Goal: Browse casually: Explore the website without a specific task or goal

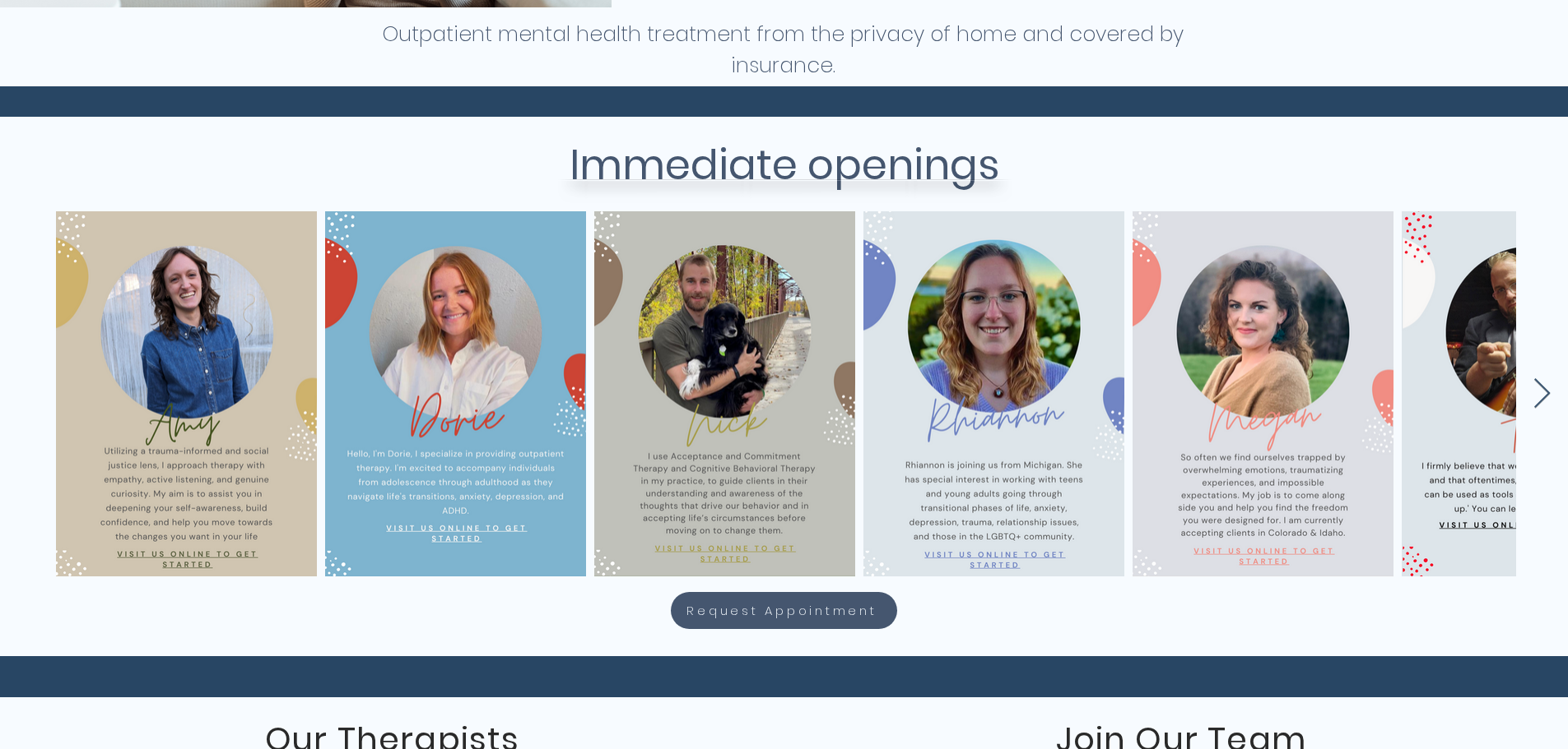
scroll to position [628, 0]
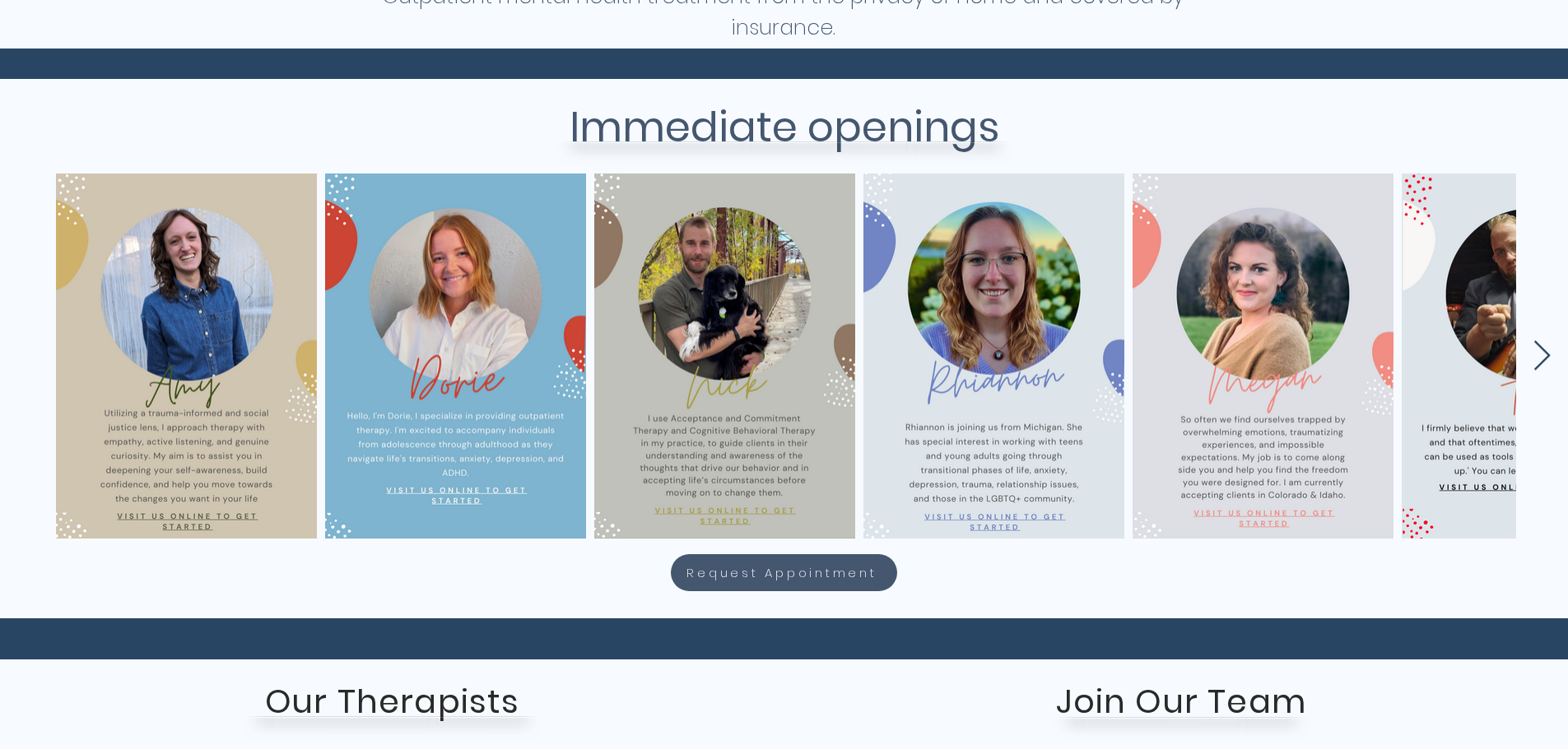
click at [1537, 356] on icon "Next Item" at bounding box center [1542, 356] width 19 height 32
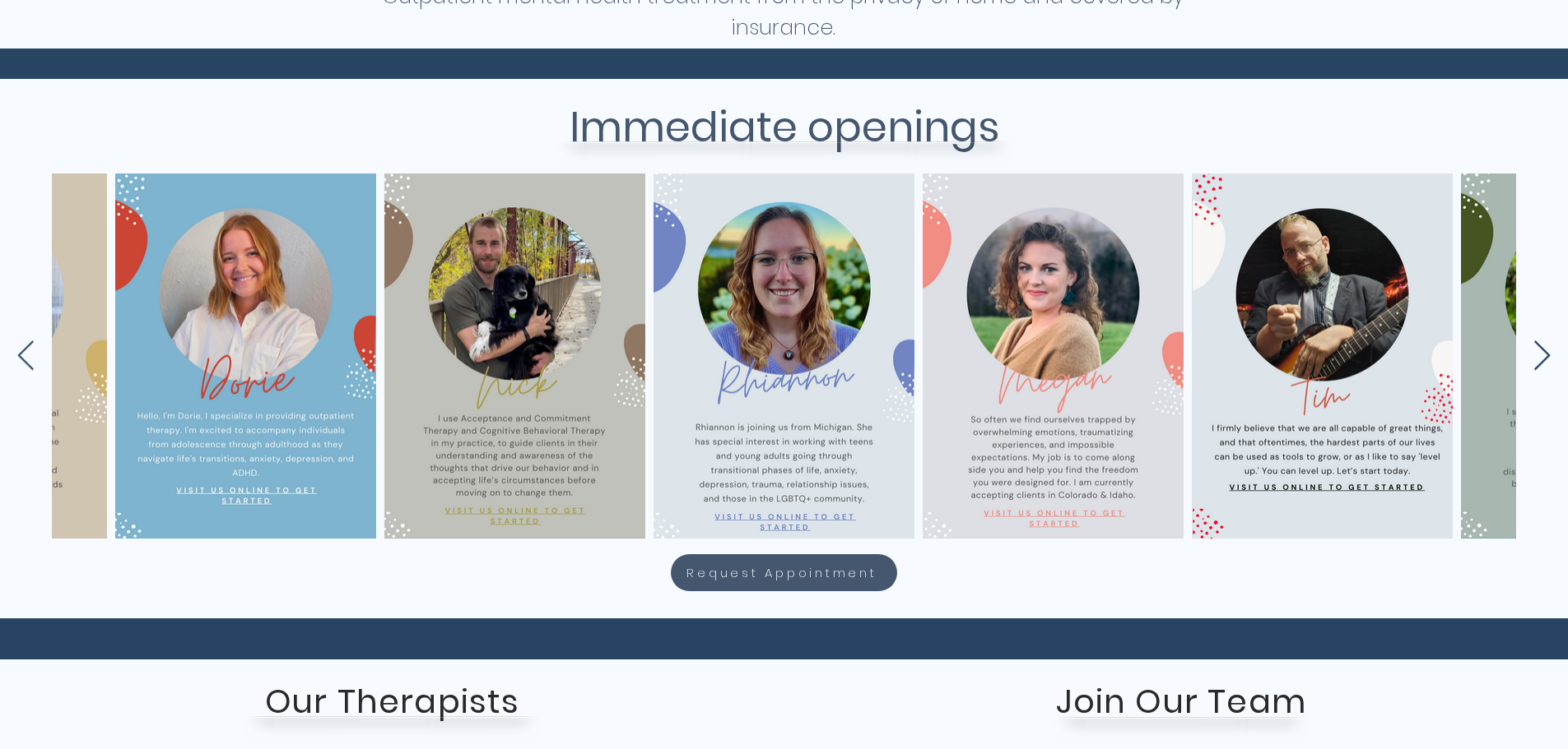
click at [1537, 356] on icon "Next Item" at bounding box center [1542, 356] width 19 height 32
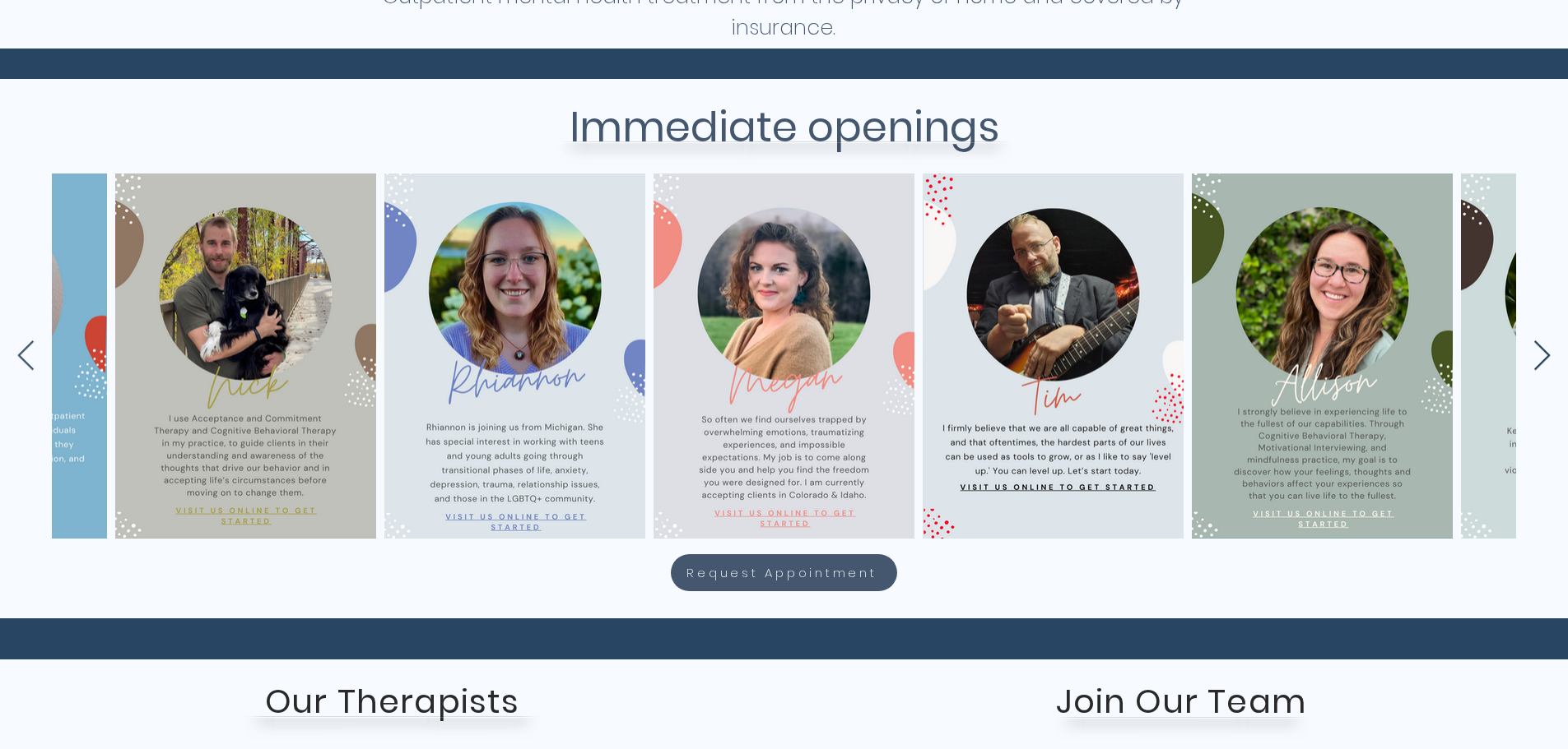
scroll to position [0, 479]
click at [1537, 356] on icon "Next Item" at bounding box center [1542, 356] width 19 height 32
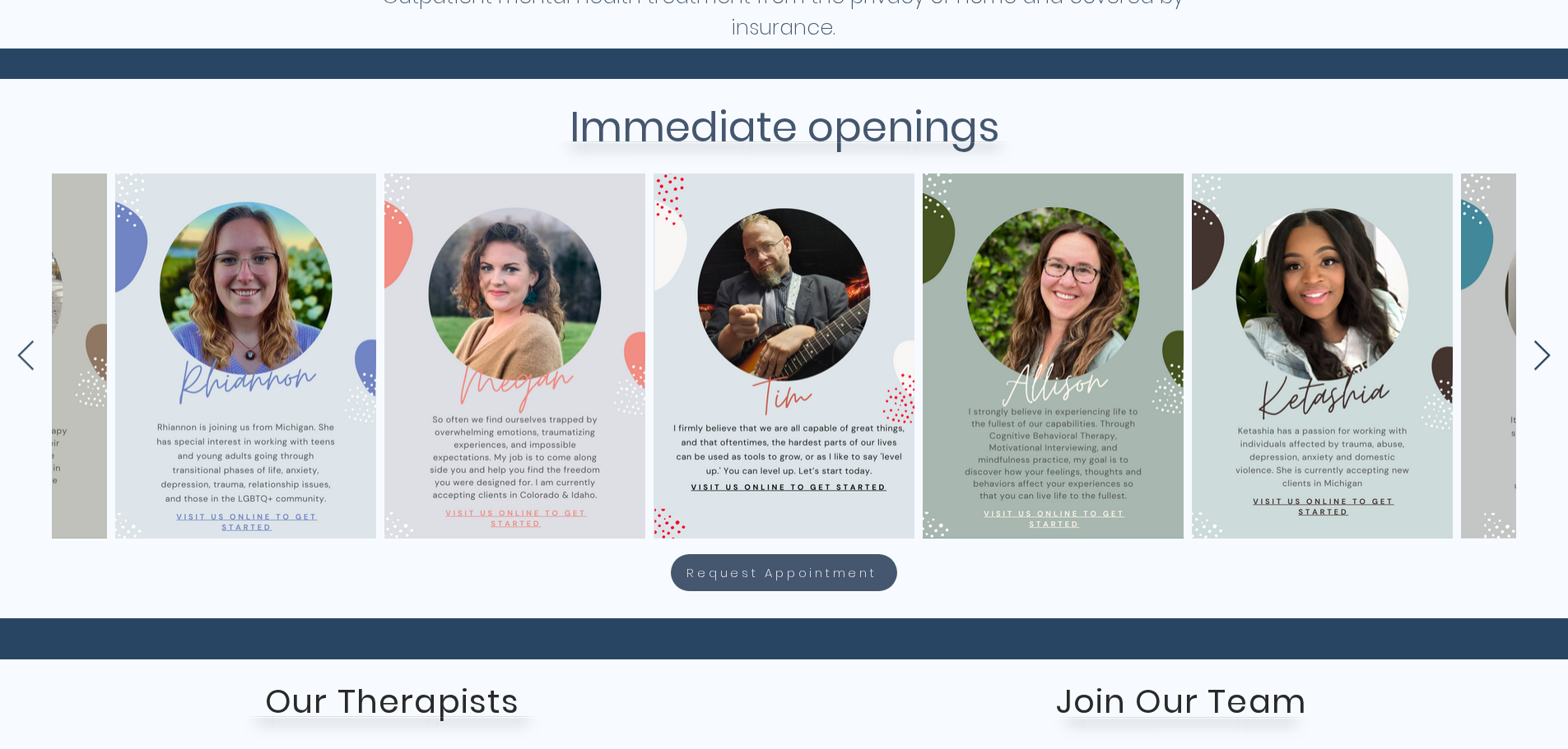
scroll to position [0, 748]
click at [1537, 356] on icon "Next Item" at bounding box center [1542, 356] width 19 height 32
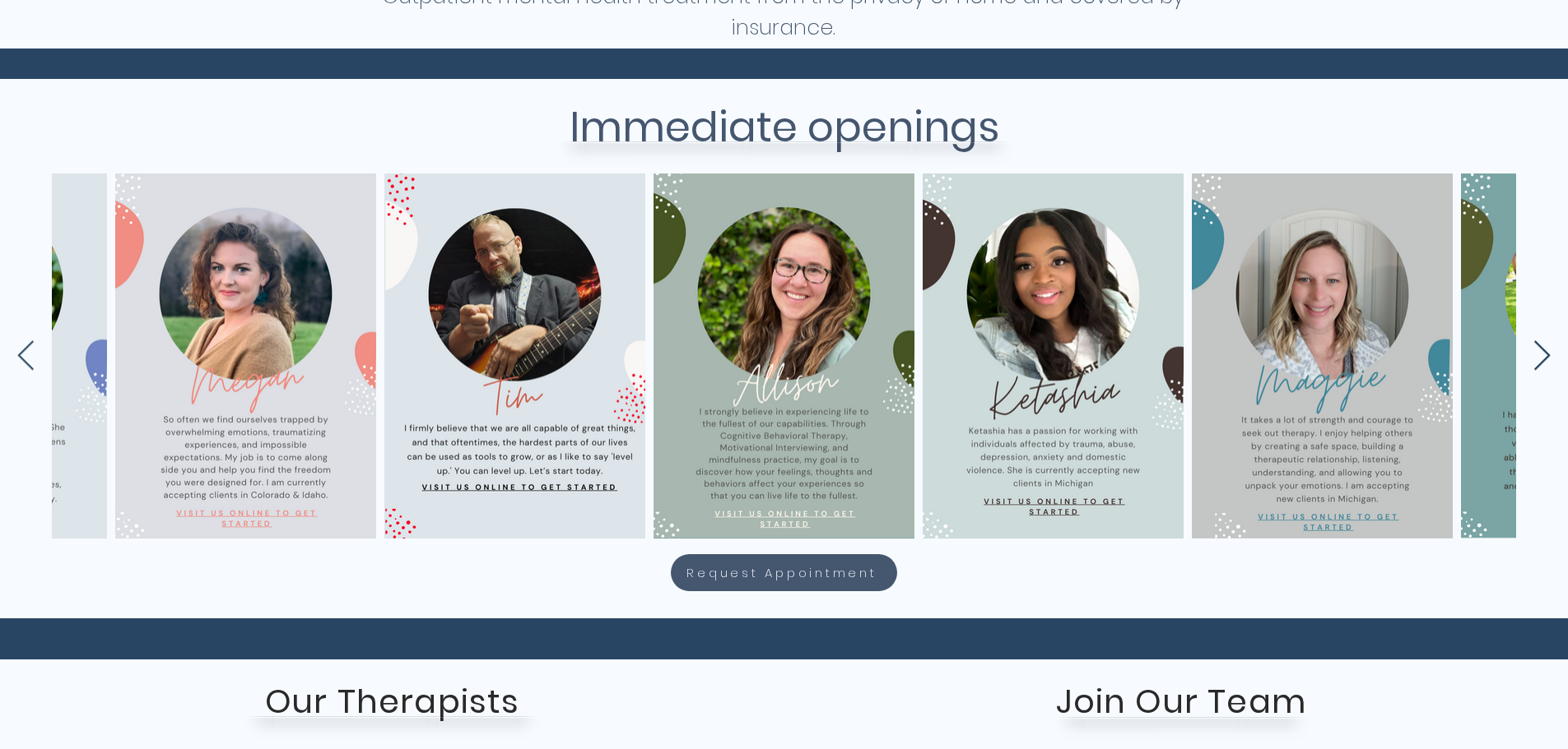
click at [1537, 356] on icon "Next Item" at bounding box center [1542, 356] width 19 height 32
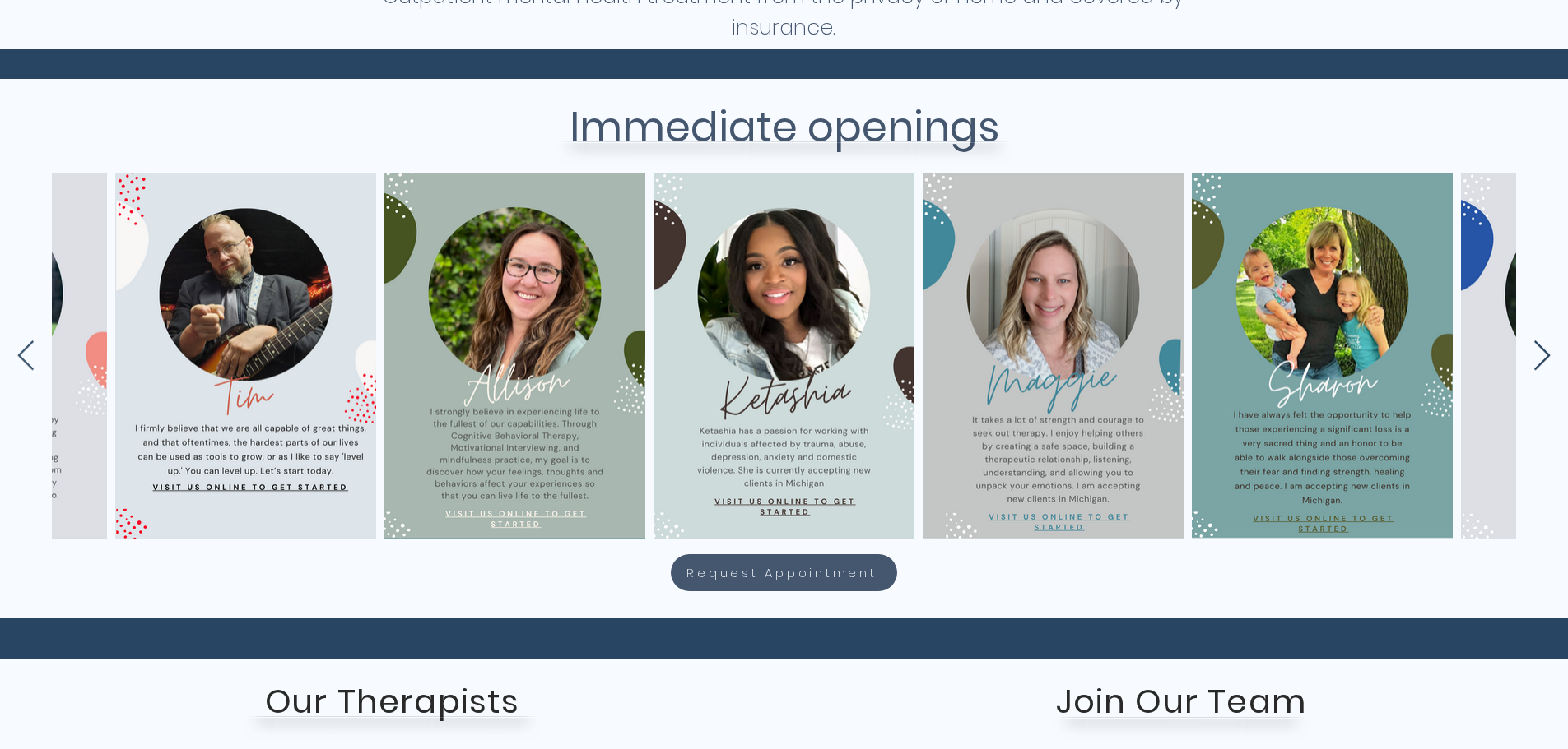
click at [1537, 356] on icon "Next Item" at bounding box center [1542, 356] width 19 height 32
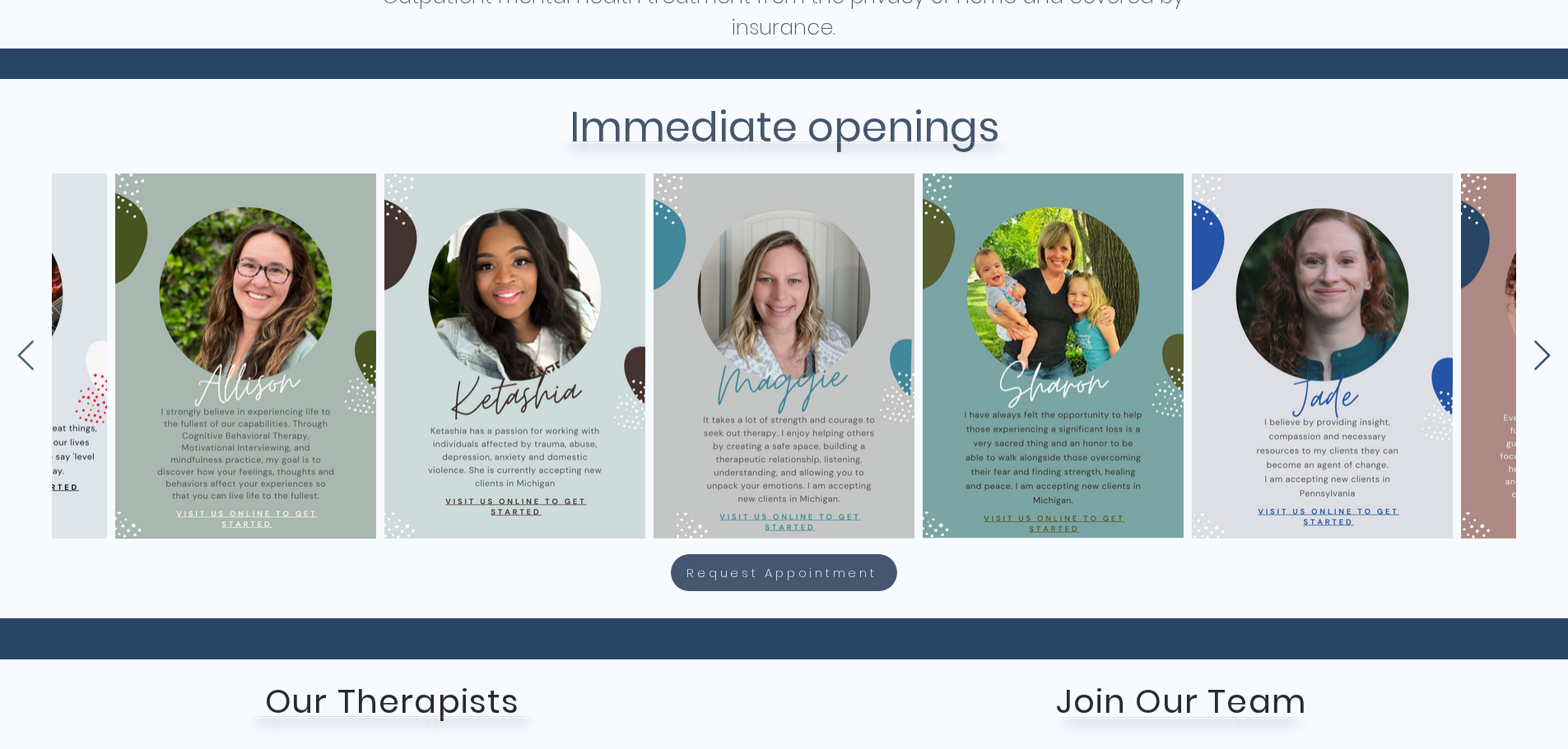
click at [1537, 356] on icon "Next Item" at bounding box center [1542, 356] width 19 height 32
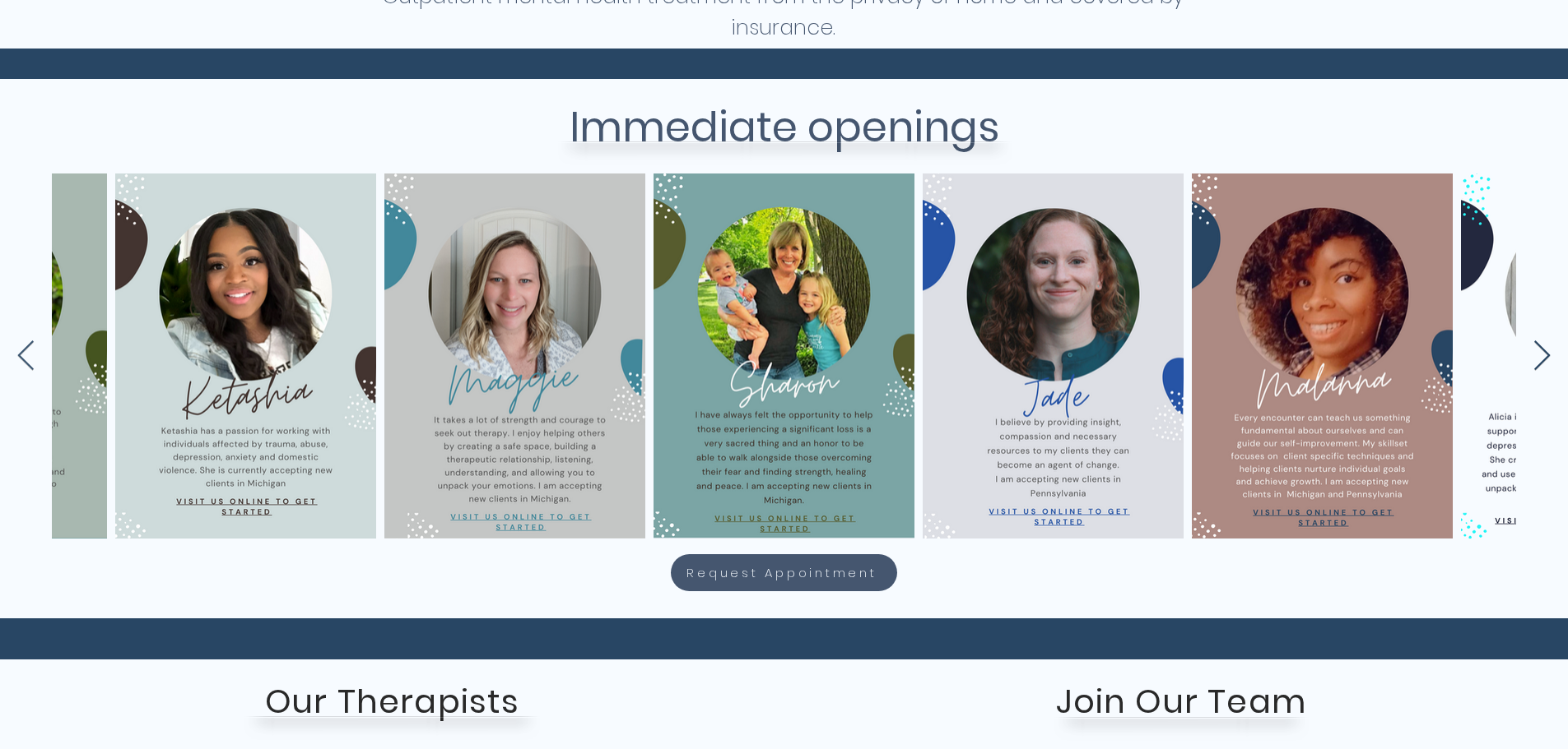
click at [1537, 356] on icon "Next Item" at bounding box center [1542, 356] width 19 height 32
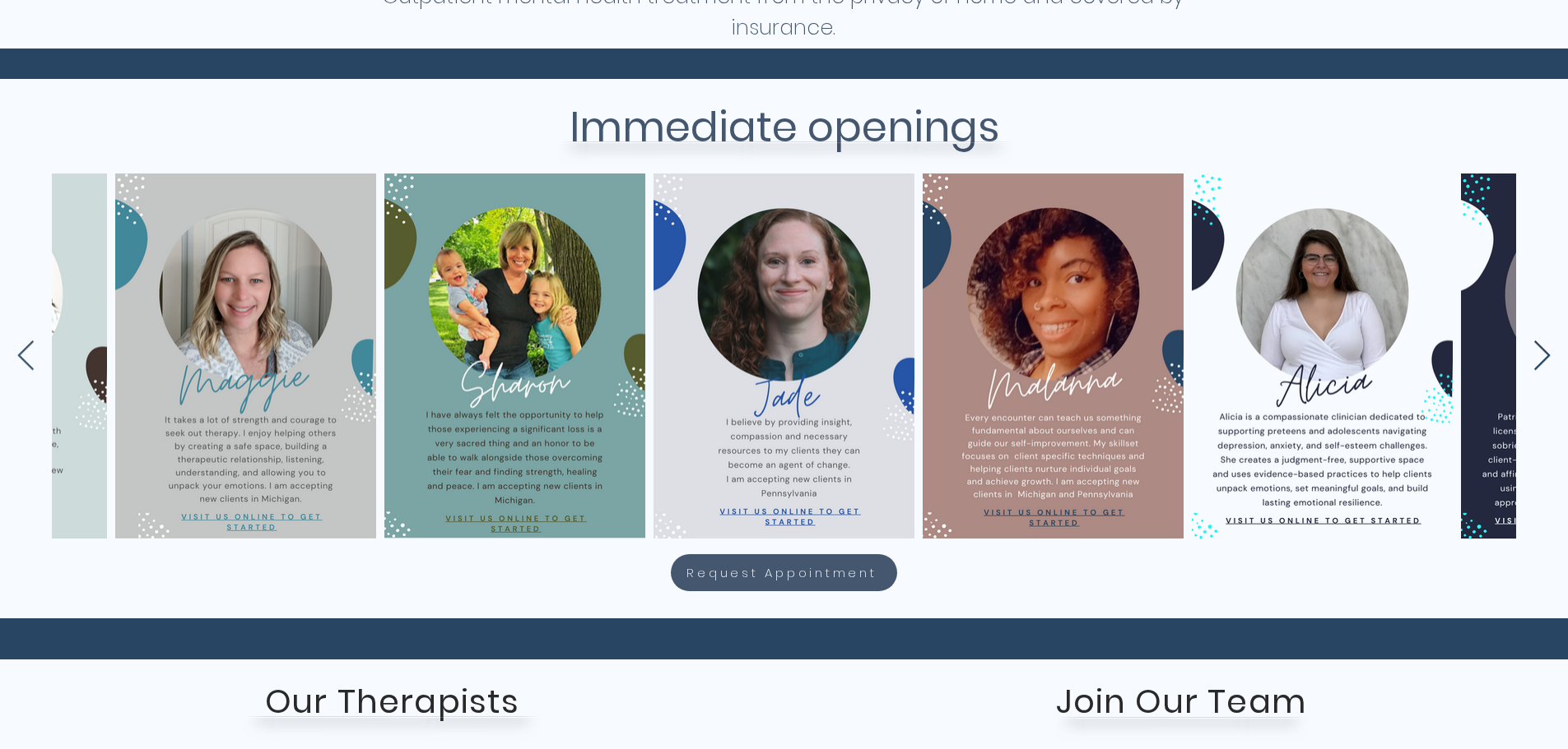
click at [1537, 356] on icon "Next Item" at bounding box center [1542, 356] width 19 height 32
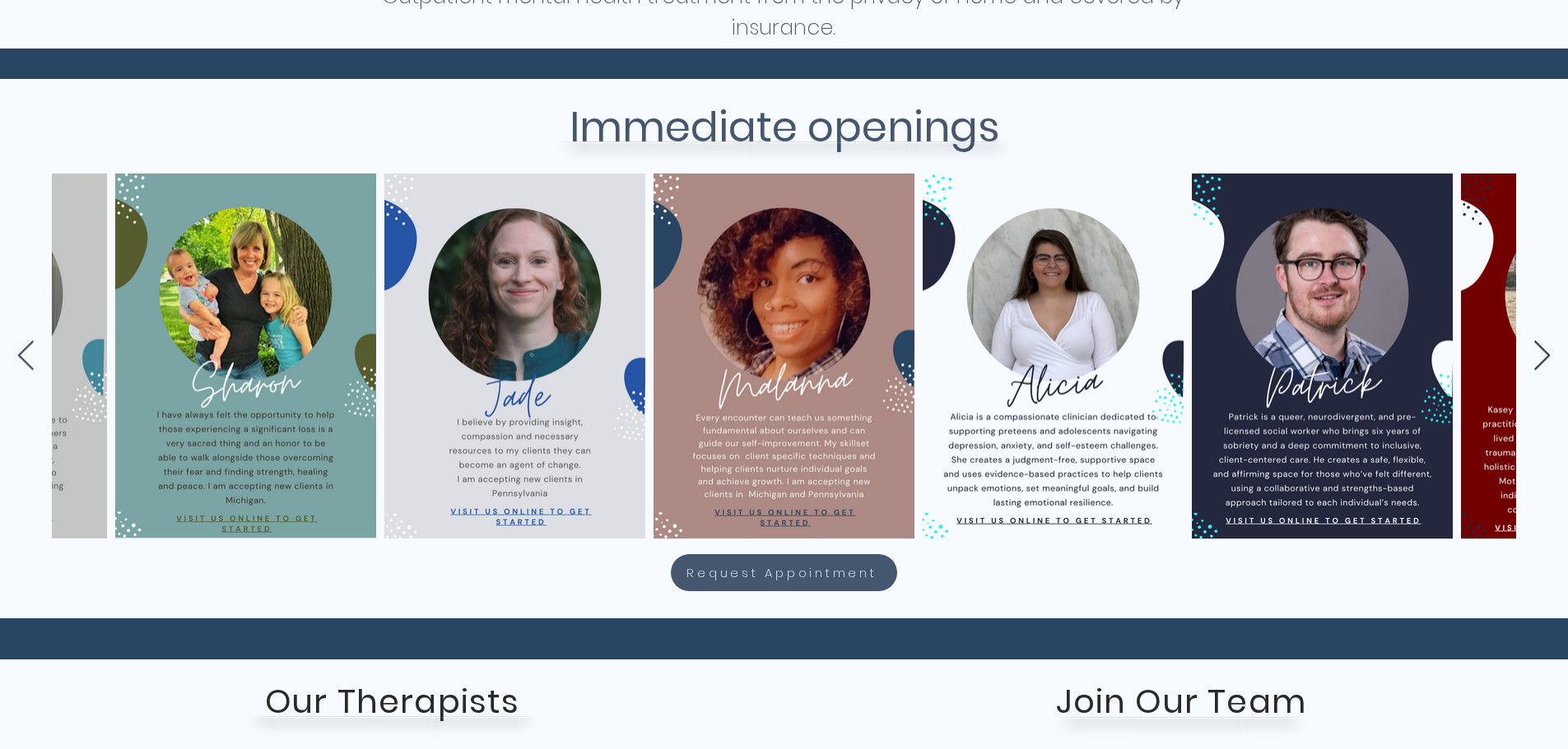
click at [1537, 356] on icon "Next Item" at bounding box center [1542, 356] width 19 height 32
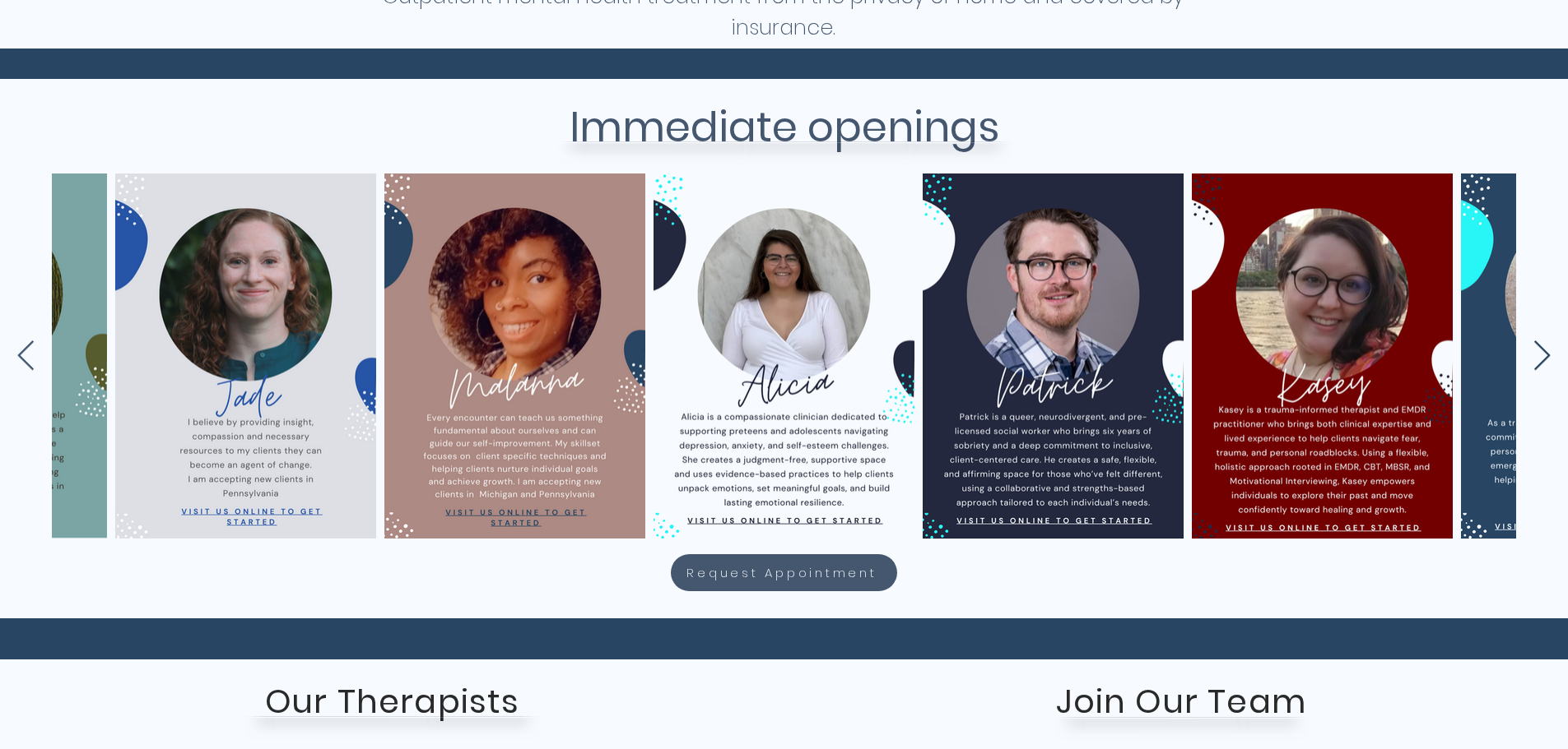
click at [1537, 356] on icon "Next Item" at bounding box center [1542, 356] width 19 height 32
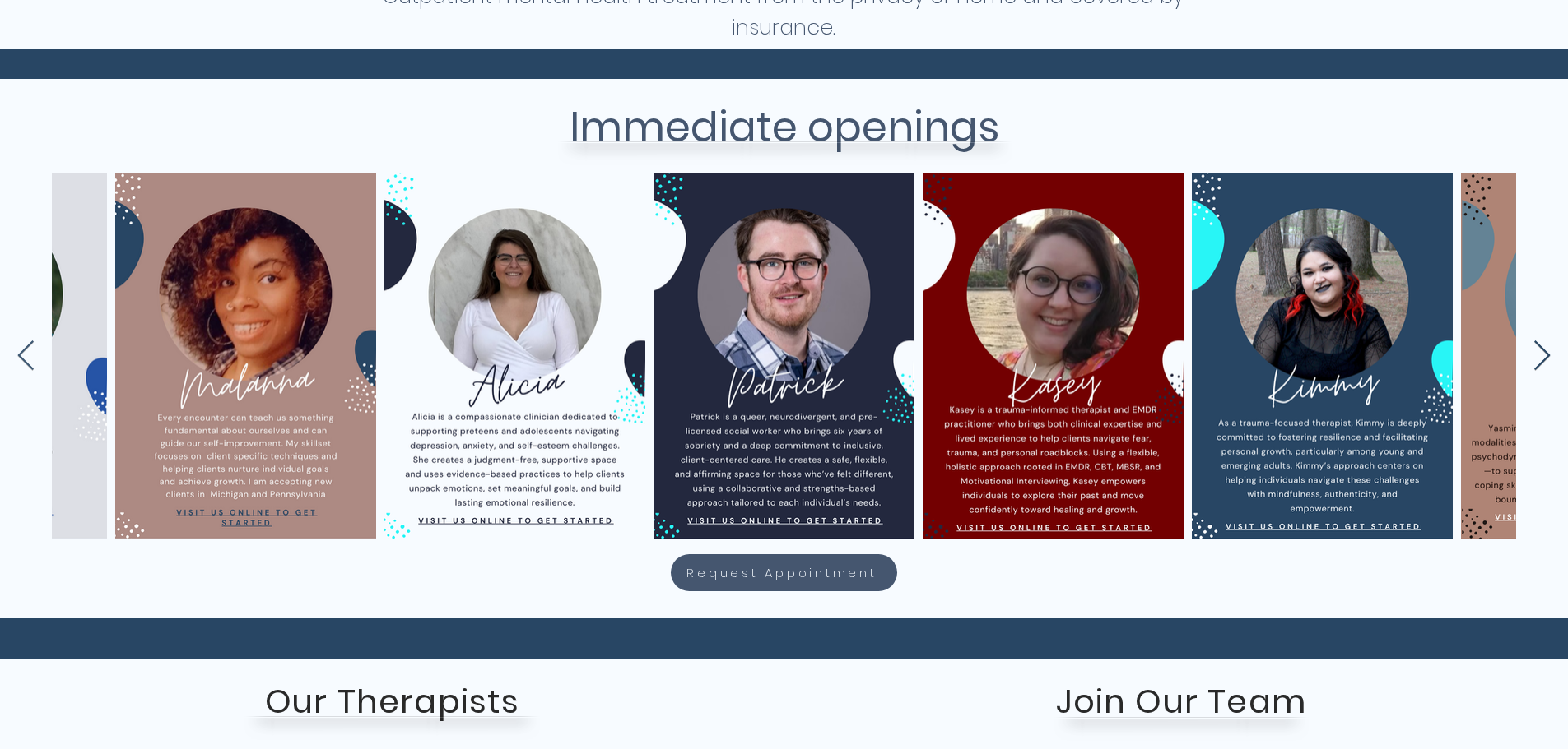
click at [1537, 356] on icon "Next Item" at bounding box center [1542, 356] width 19 height 32
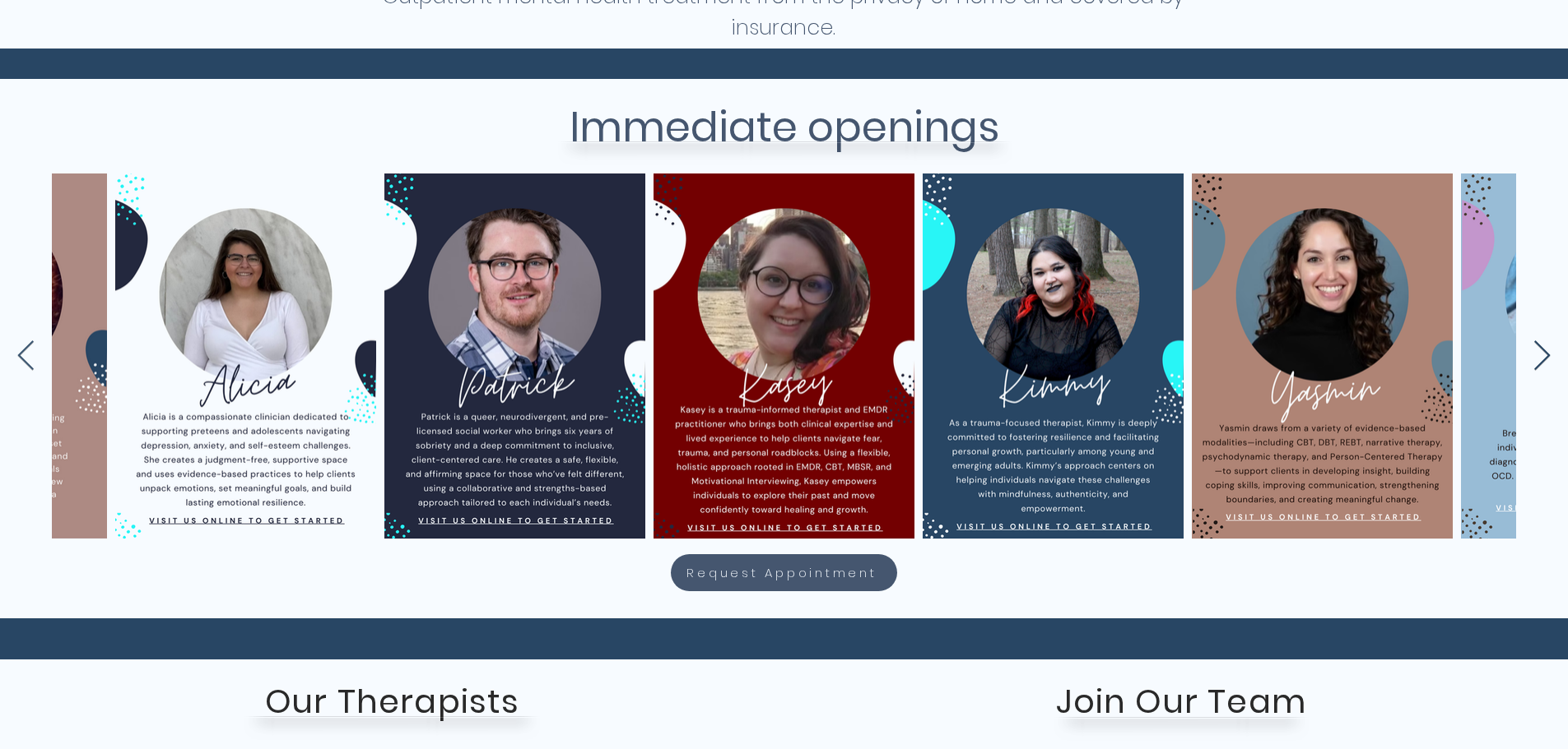
click at [1537, 356] on icon "Next Item" at bounding box center [1542, 356] width 19 height 32
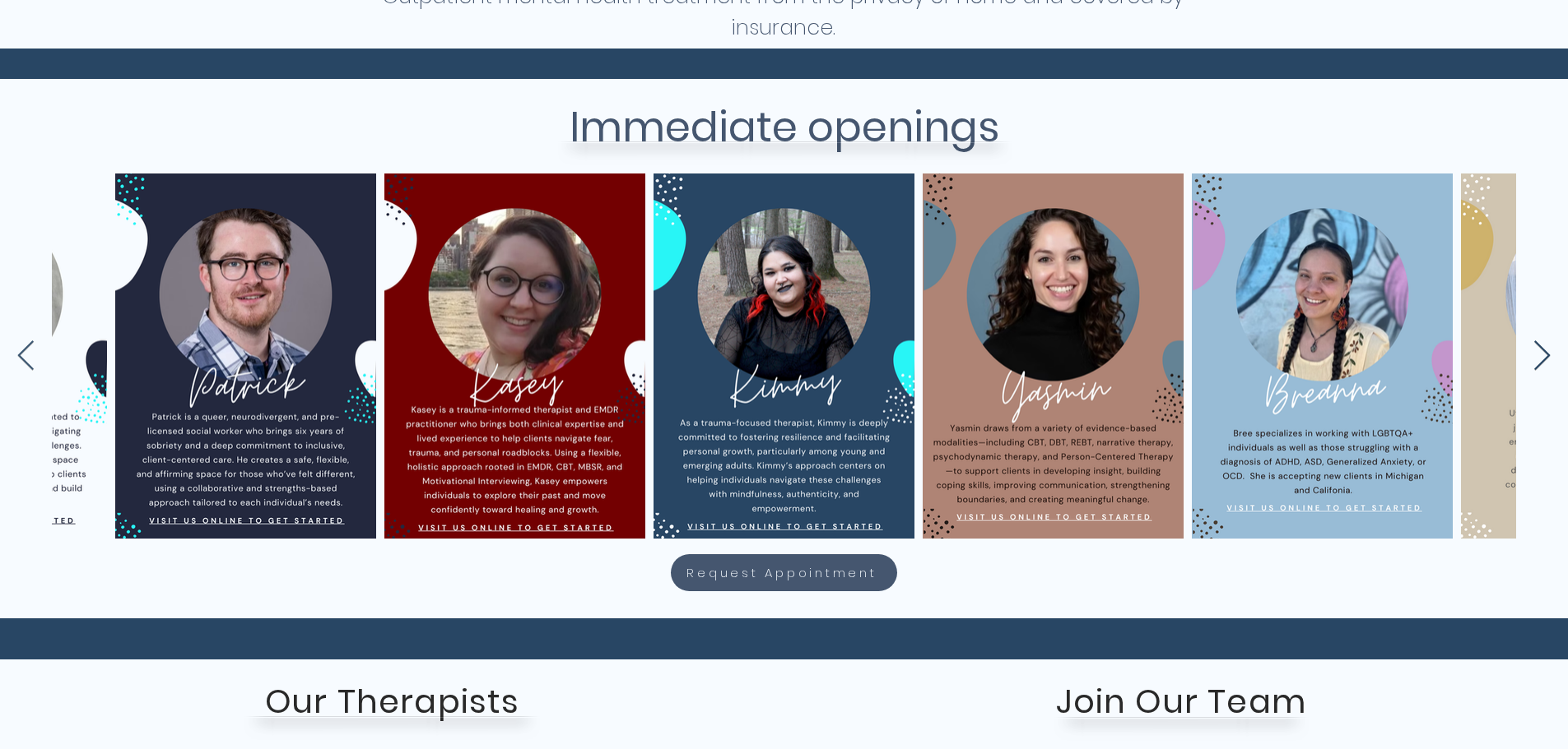
click at [1537, 356] on icon "Next Item" at bounding box center [1542, 356] width 19 height 32
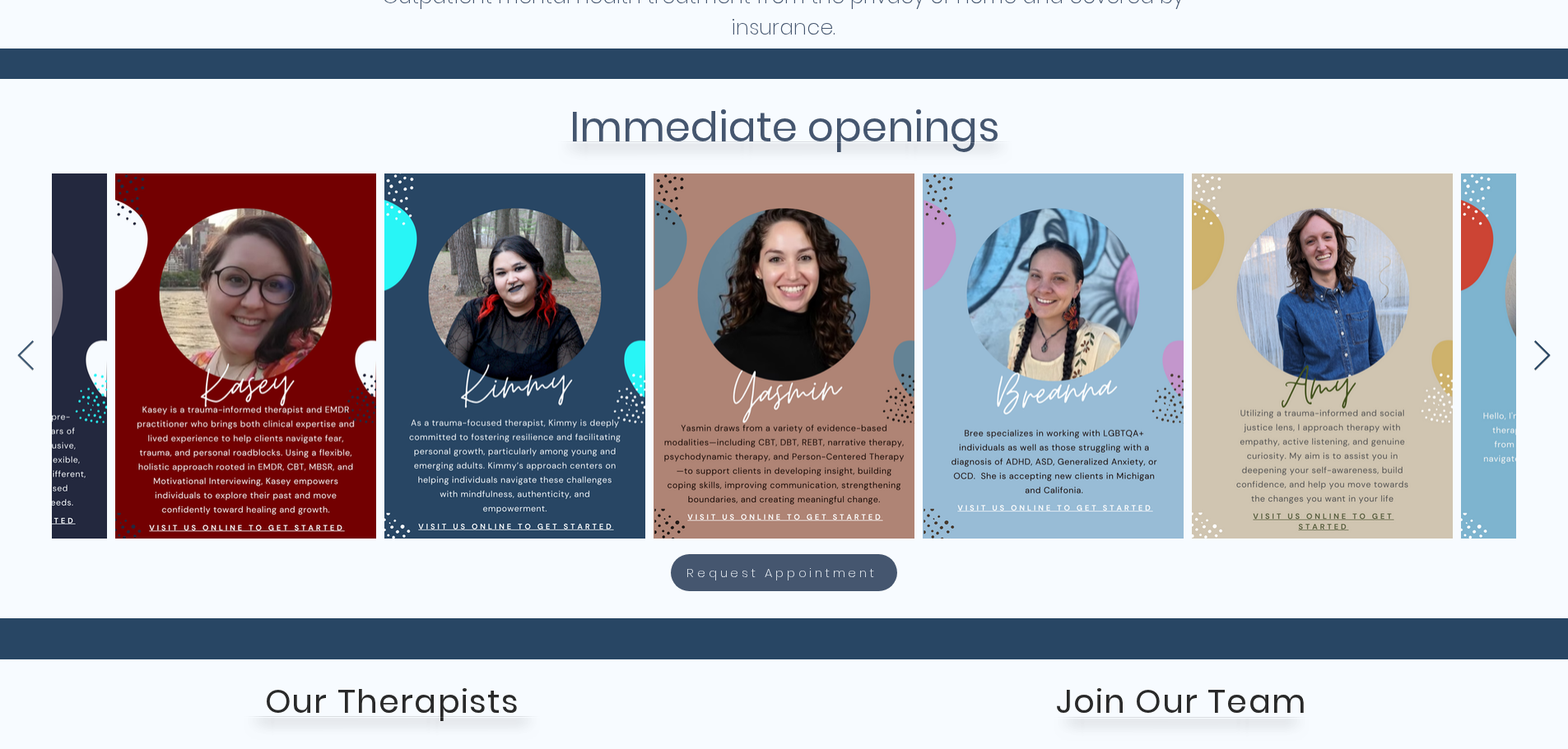
click at [1537, 356] on icon "Next Item" at bounding box center [1542, 356] width 19 height 32
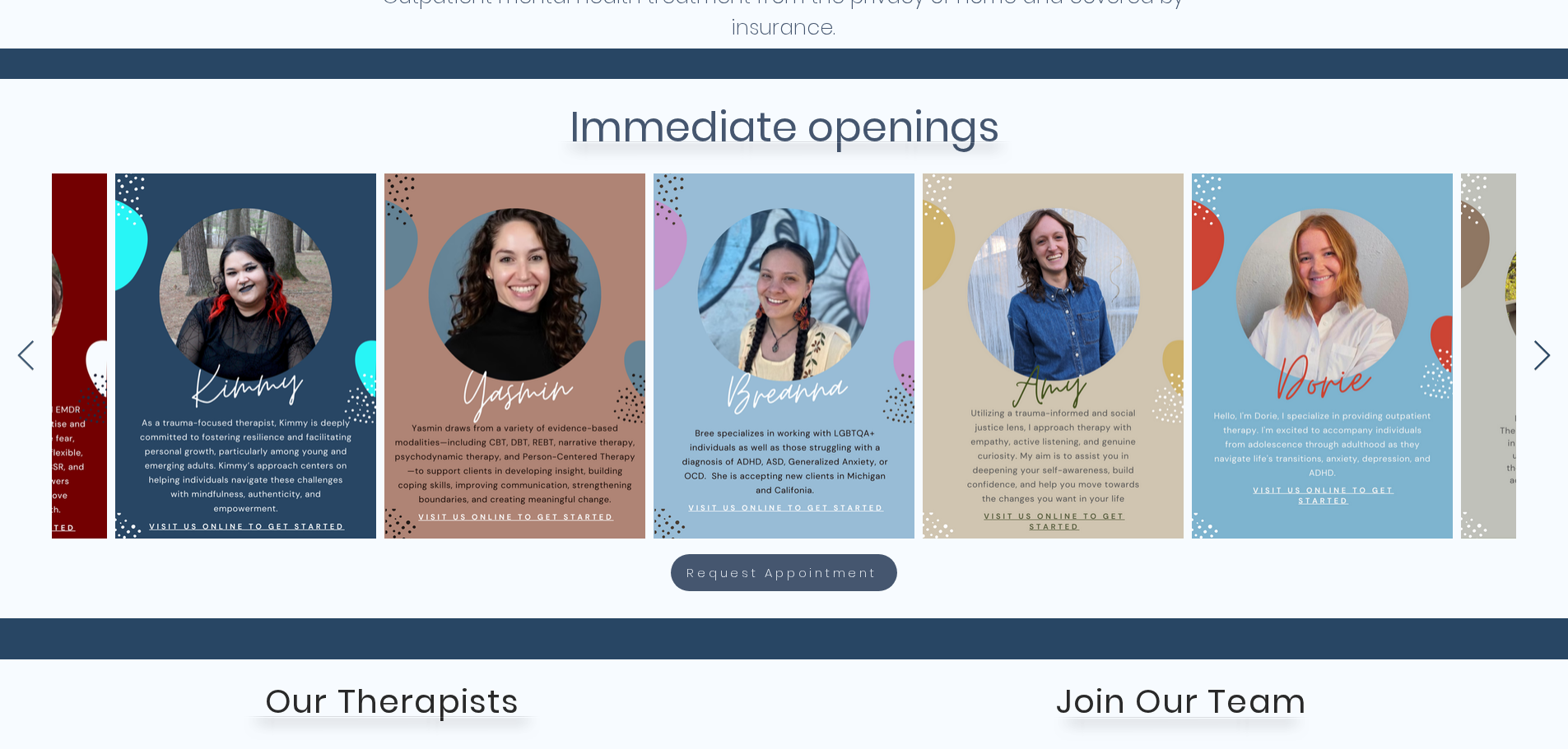
click at [1537, 356] on icon "Next Item" at bounding box center [1542, 356] width 19 height 32
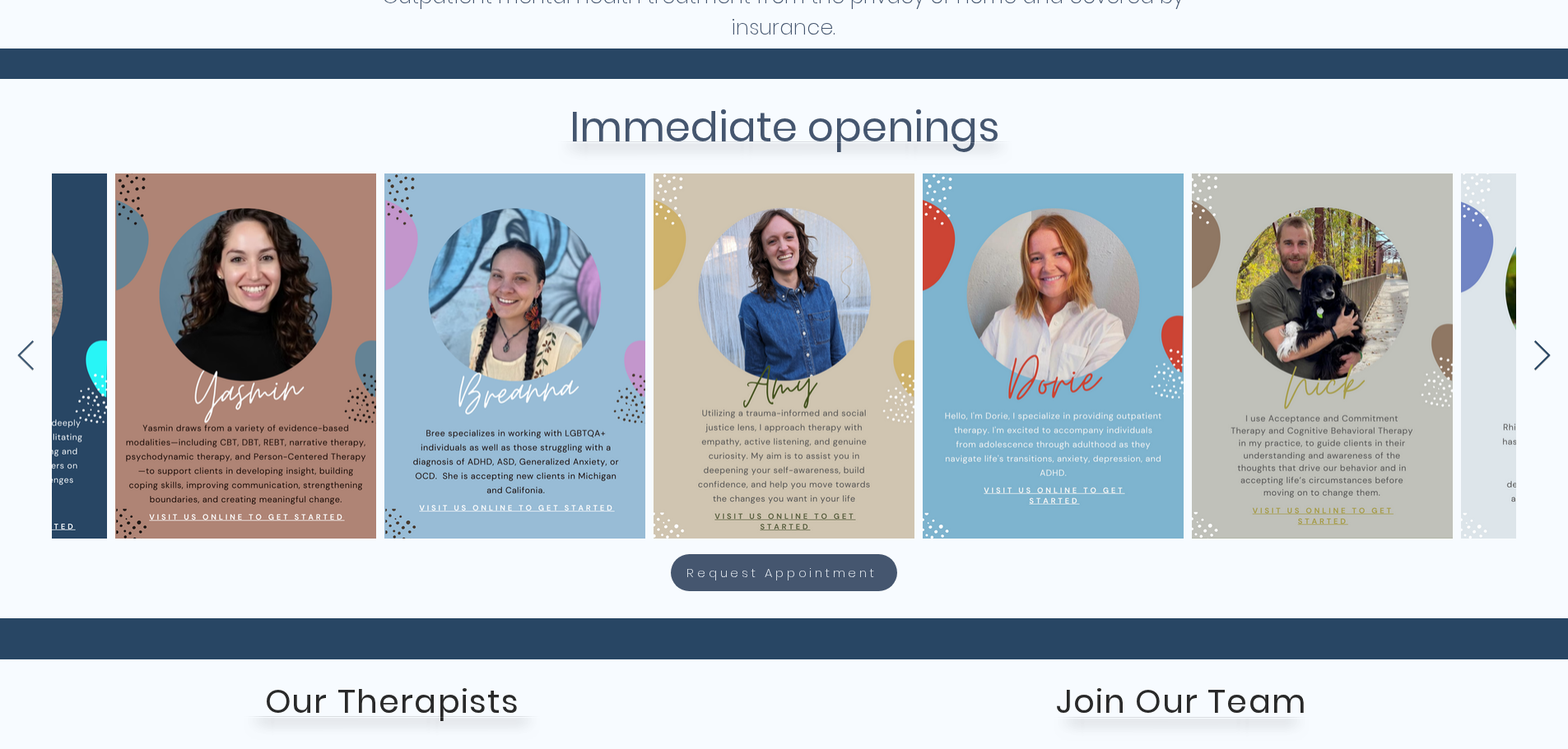
scroll to position [0, 4247]
click at [1537, 356] on icon "Next Item" at bounding box center [1542, 356] width 19 height 32
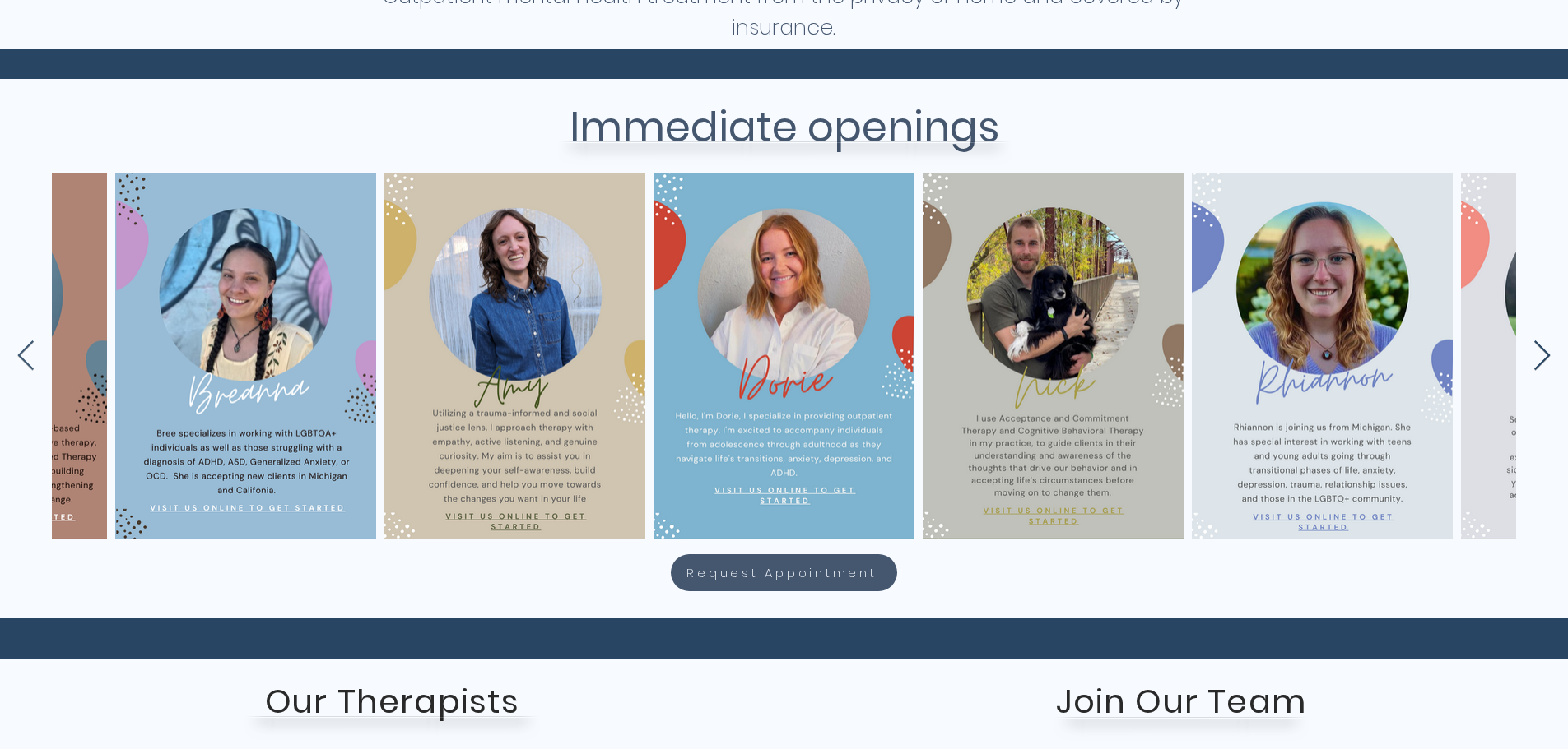
click at [1537, 356] on icon "Next Item" at bounding box center [1542, 356] width 19 height 32
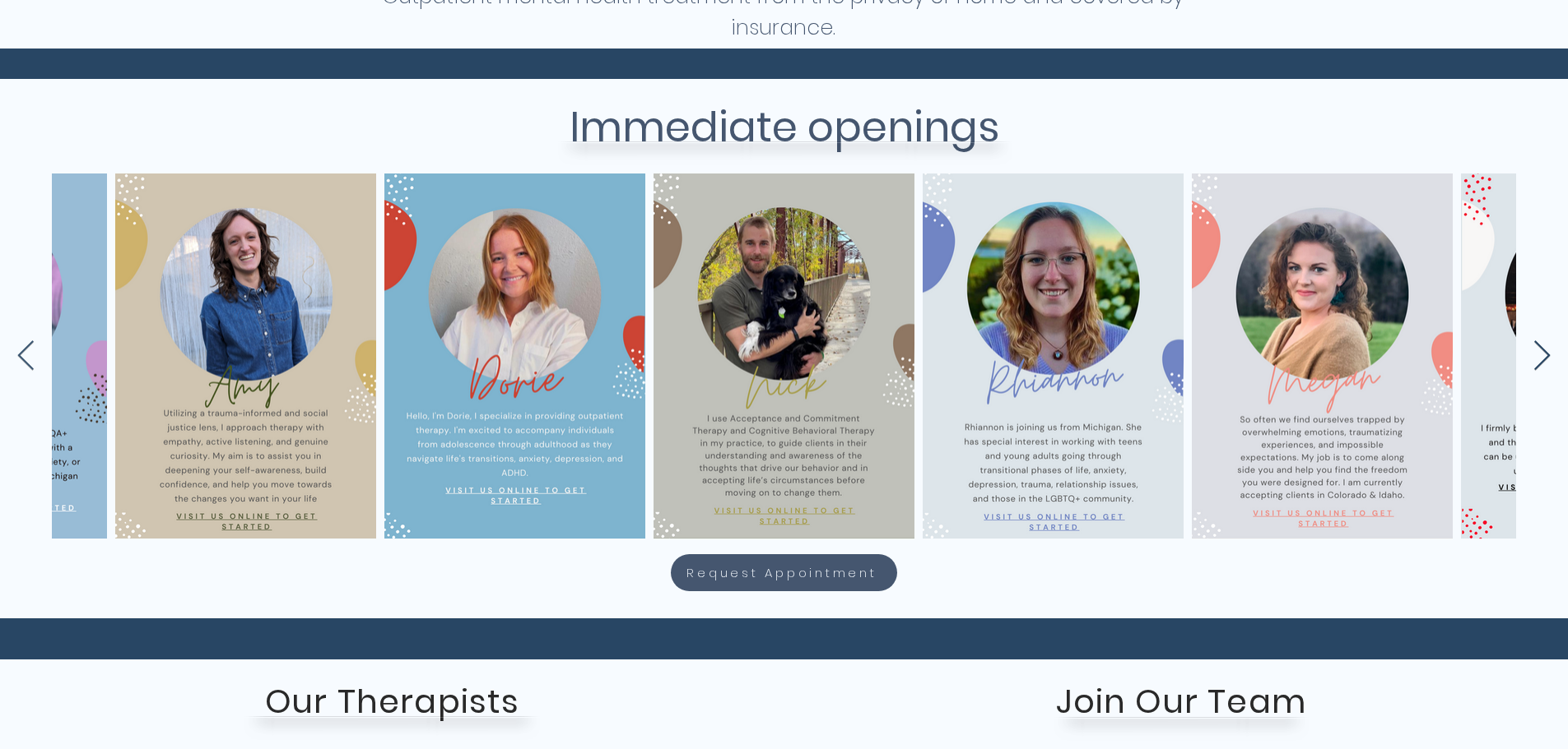
scroll to position [0, 4785]
click at [1537, 356] on icon "Next Item" at bounding box center [1542, 356] width 19 height 32
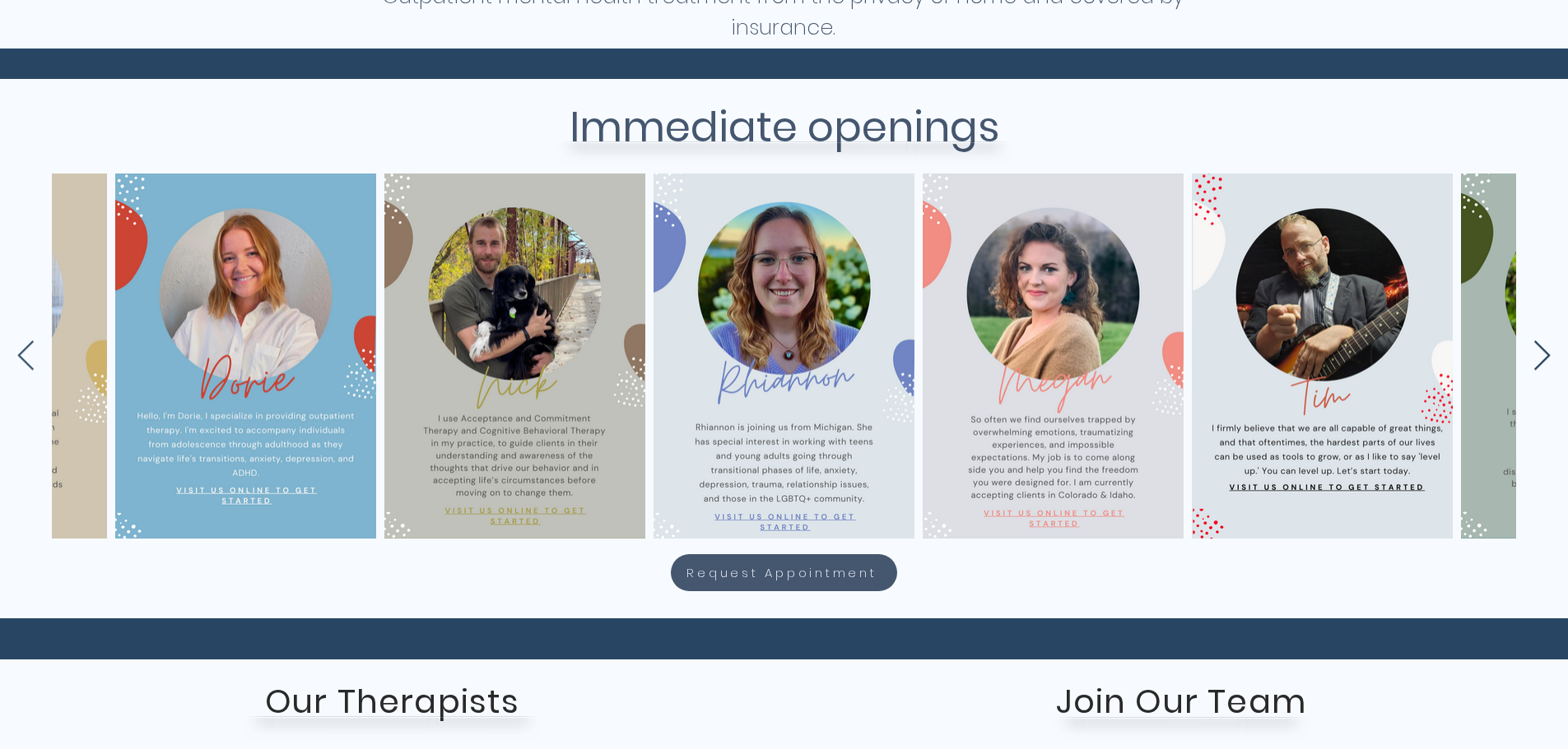
scroll to position [0, 5054]
click at [1537, 356] on icon "Next Item" at bounding box center [1542, 356] width 19 height 32
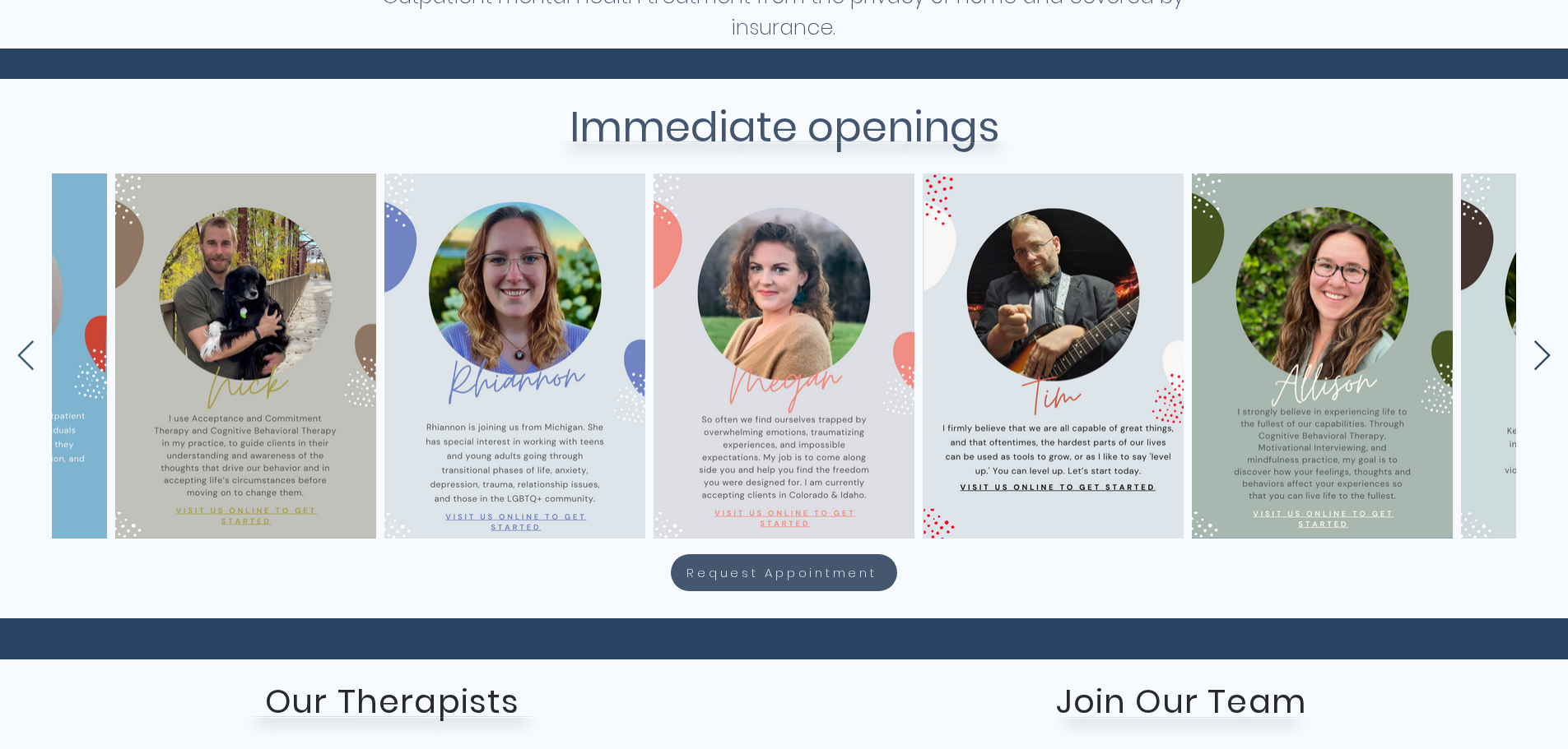
click at [1537, 356] on icon "Next Item" at bounding box center [1542, 356] width 19 height 32
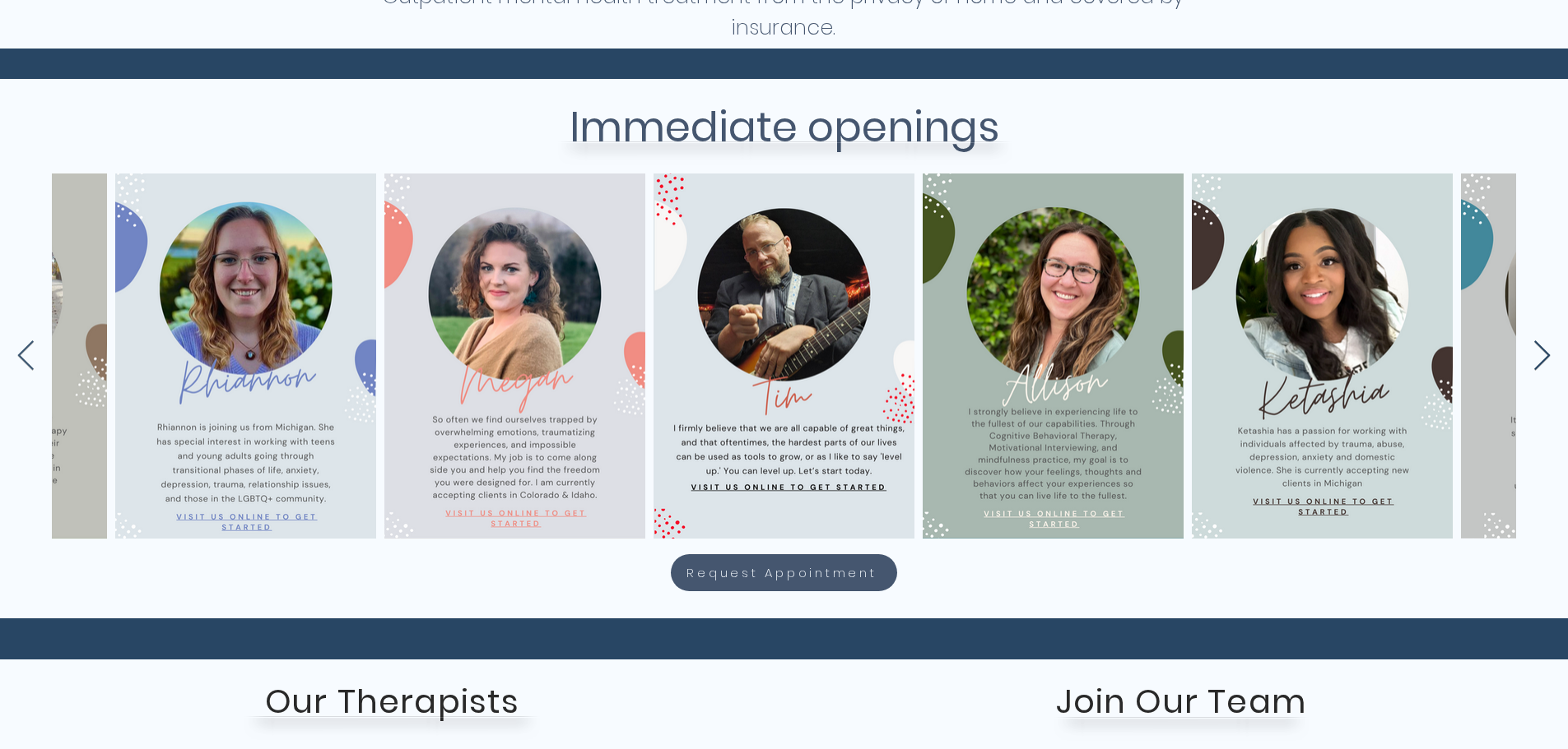
click at [1537, 356] on icon "Next Item" at bounding box center [1542, 356] width 19 height 32
click at [1543, 350] on icon "Next Item" at bounding box center [1542, 355] width 16 height 29
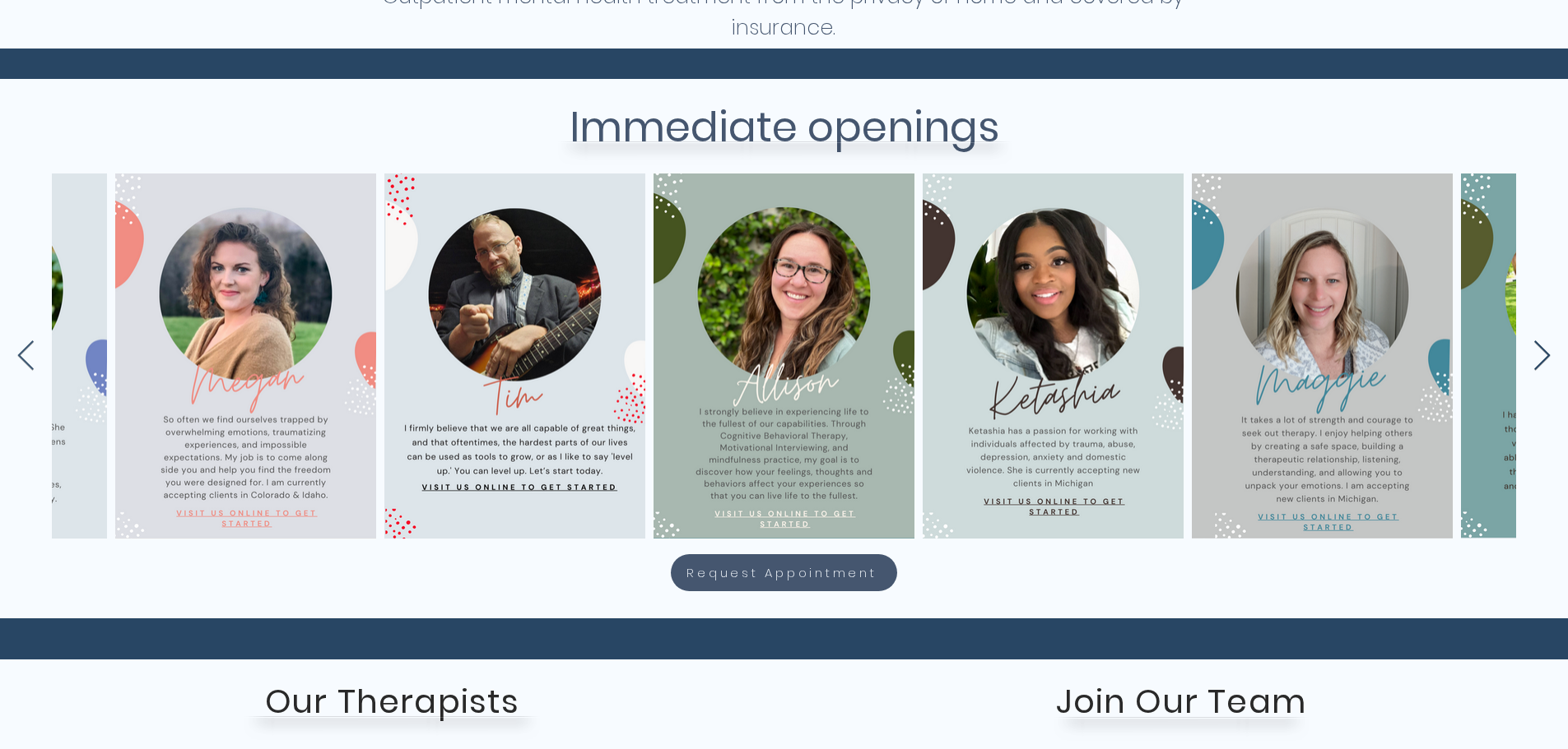
click at [1543, 350] on icon "Next Item" at bounding box center [1542, 355] width 16 height 29
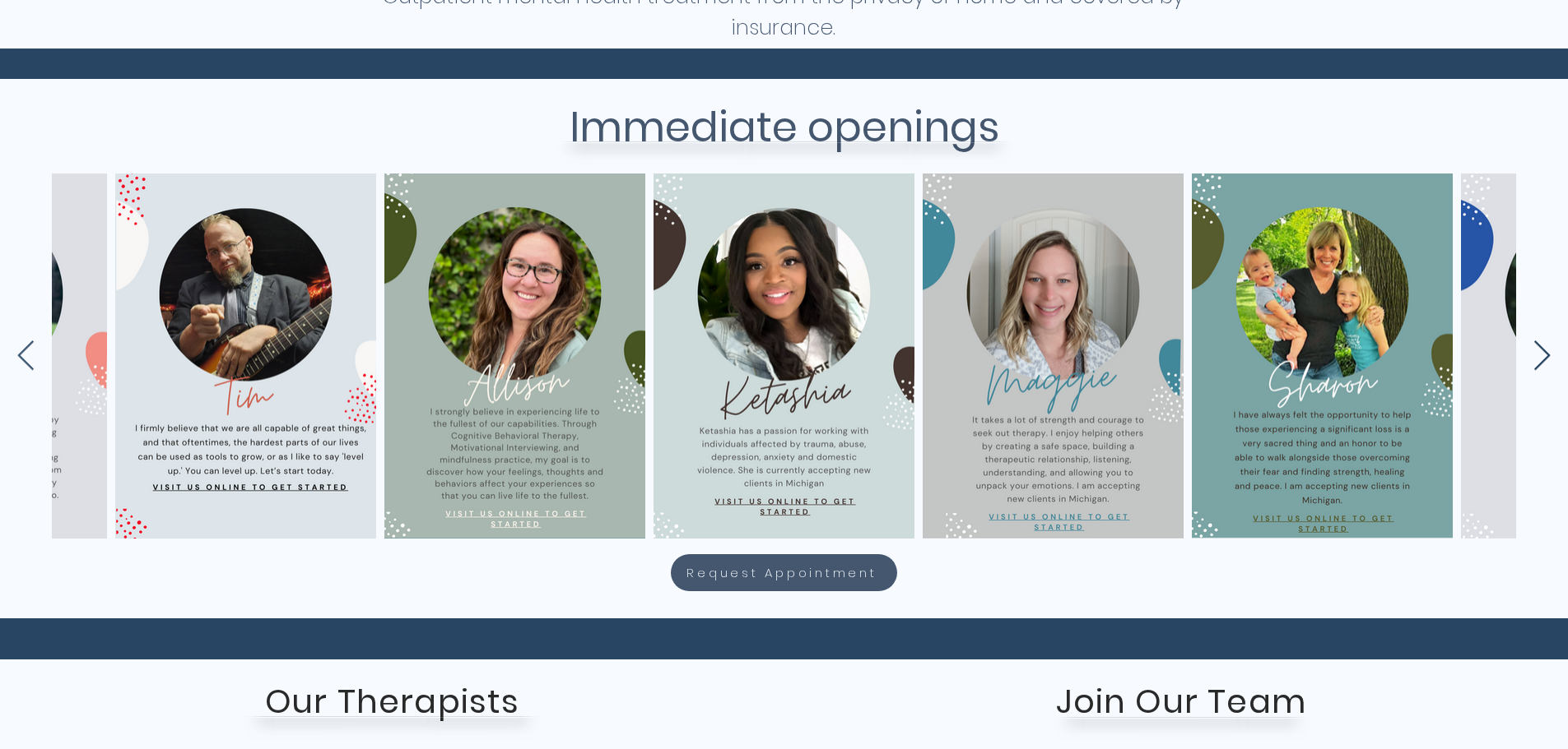
scroll to position [0, 6131]
click at [1542, 350] on icon "Next Item" at bounding box center [1542, 356] width 19 height 32
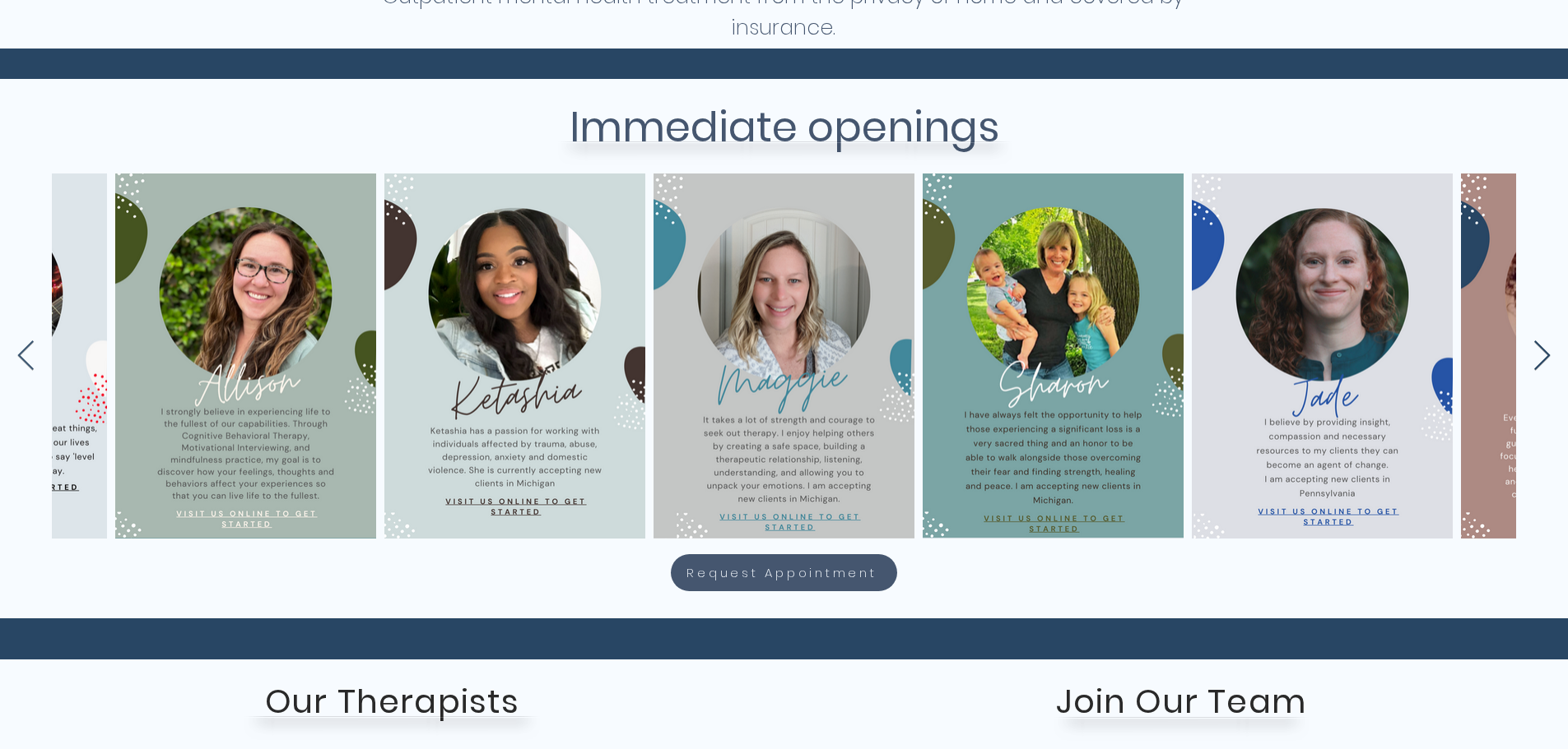
click at [1542, 350] on icon "Next Item" at bounding box center [1542, 356] width 19 height 32
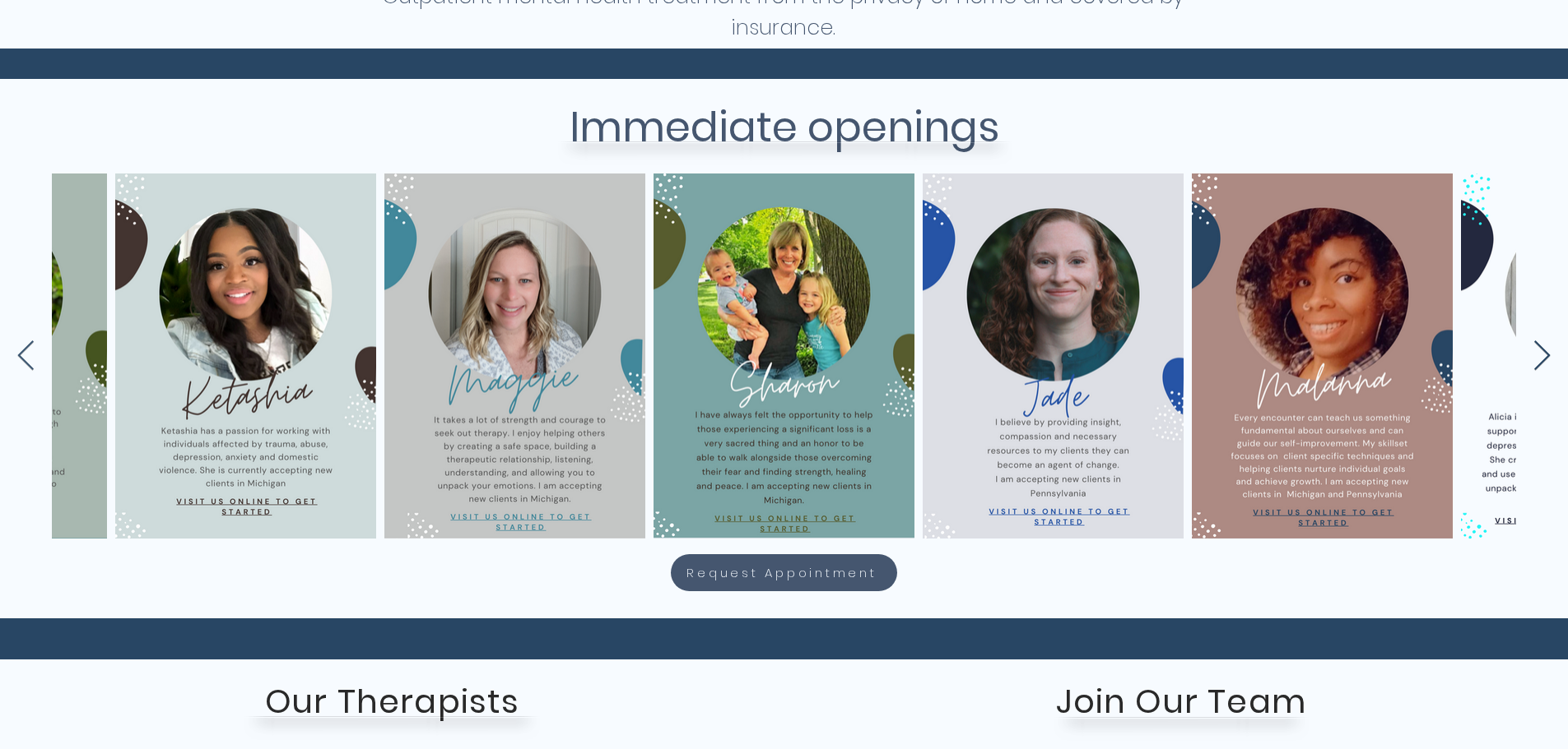
click at [1542, 350] on icon "Next Item" at bounding box center [1542, 356] width 19 height 32
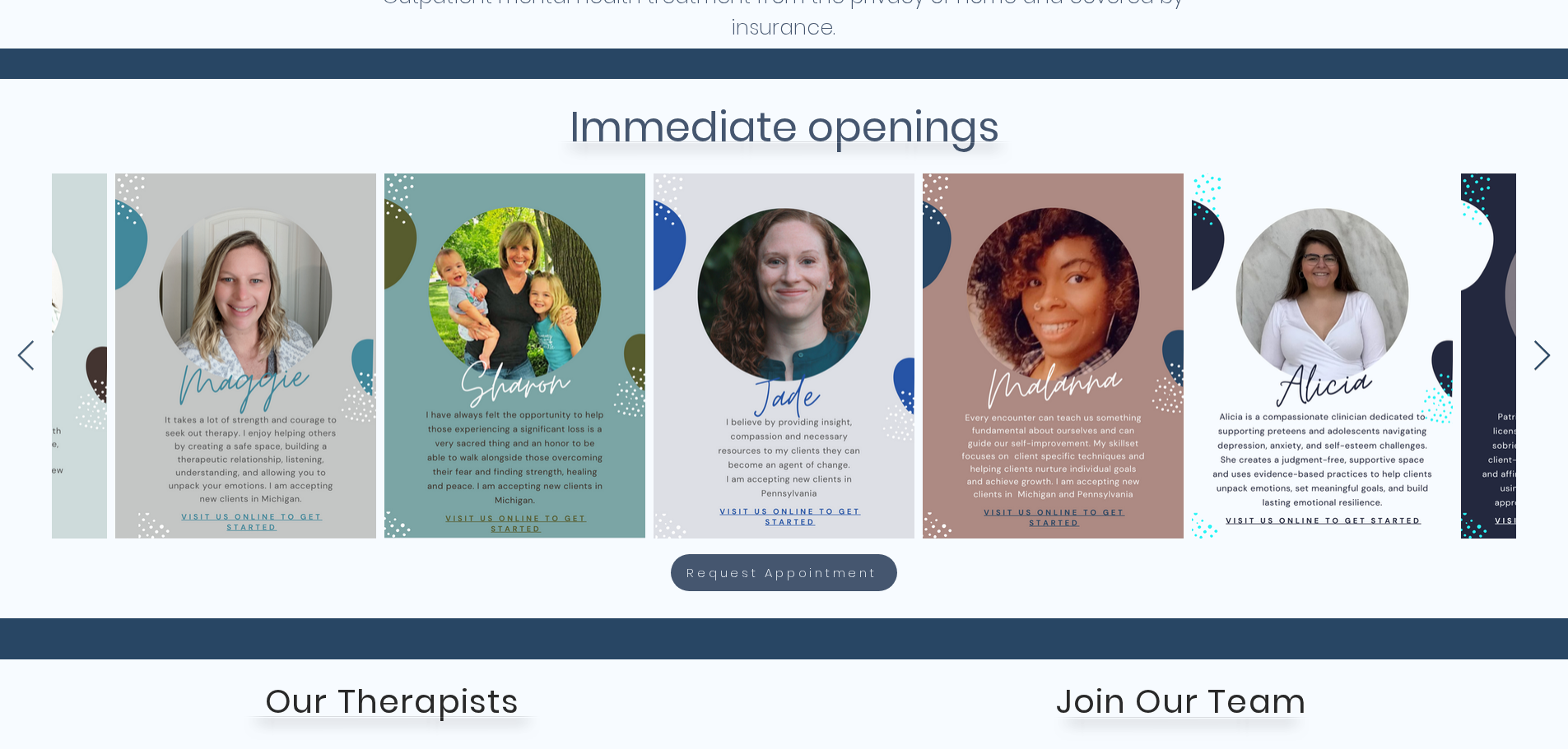
click at [1542, 350] on icon "Next Item" at bounding box center [1542, 356] width 19 height 32
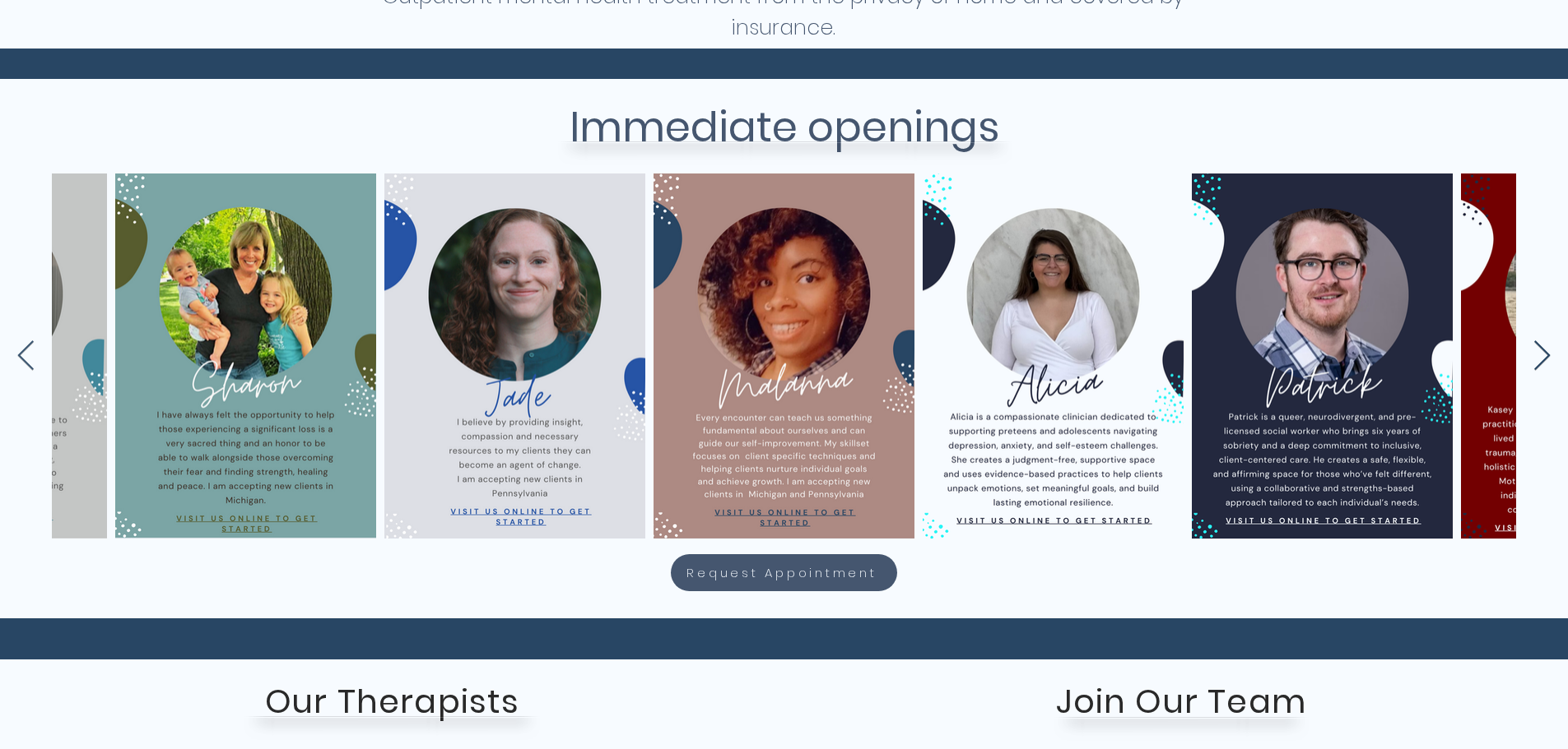
click at [1542, 350] on icon "Next Item" at bounding box center [1542, 356] width 19 height 32
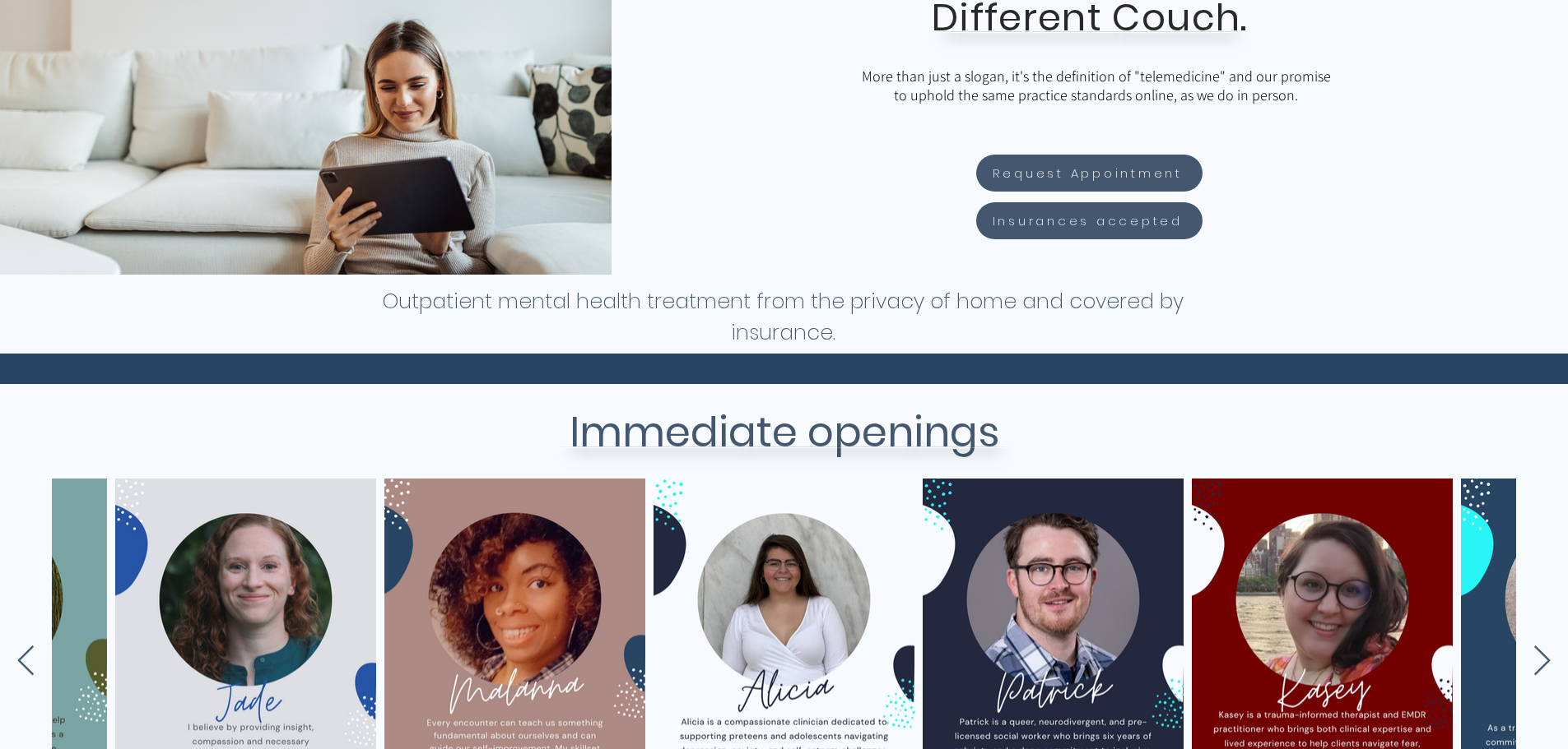
scroll to position [0, 0]
